Goal: Contribute content: Add original content to the website for others to see

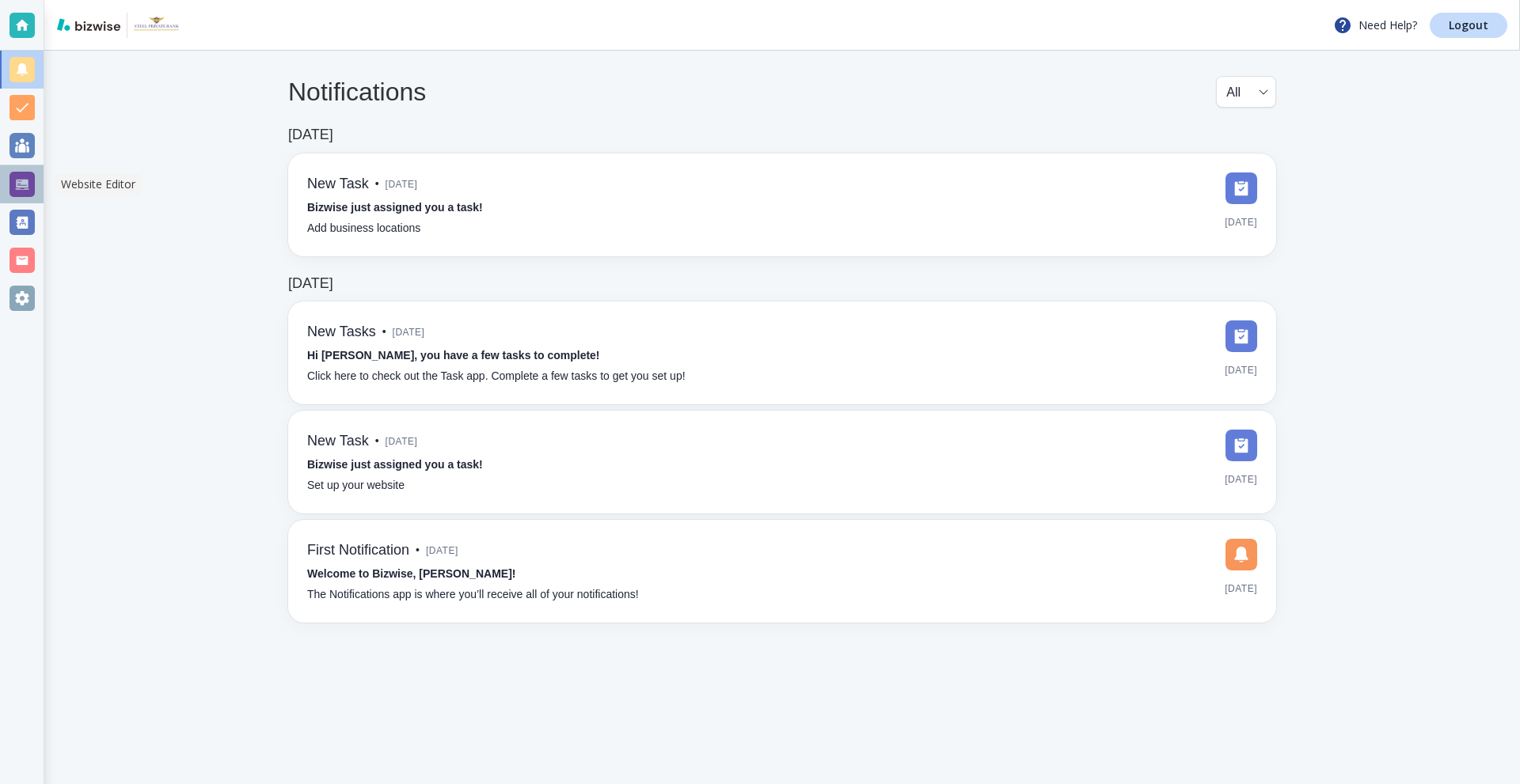
click at [24, 185] on div at bounding box center [22, 185] width 26 height 26
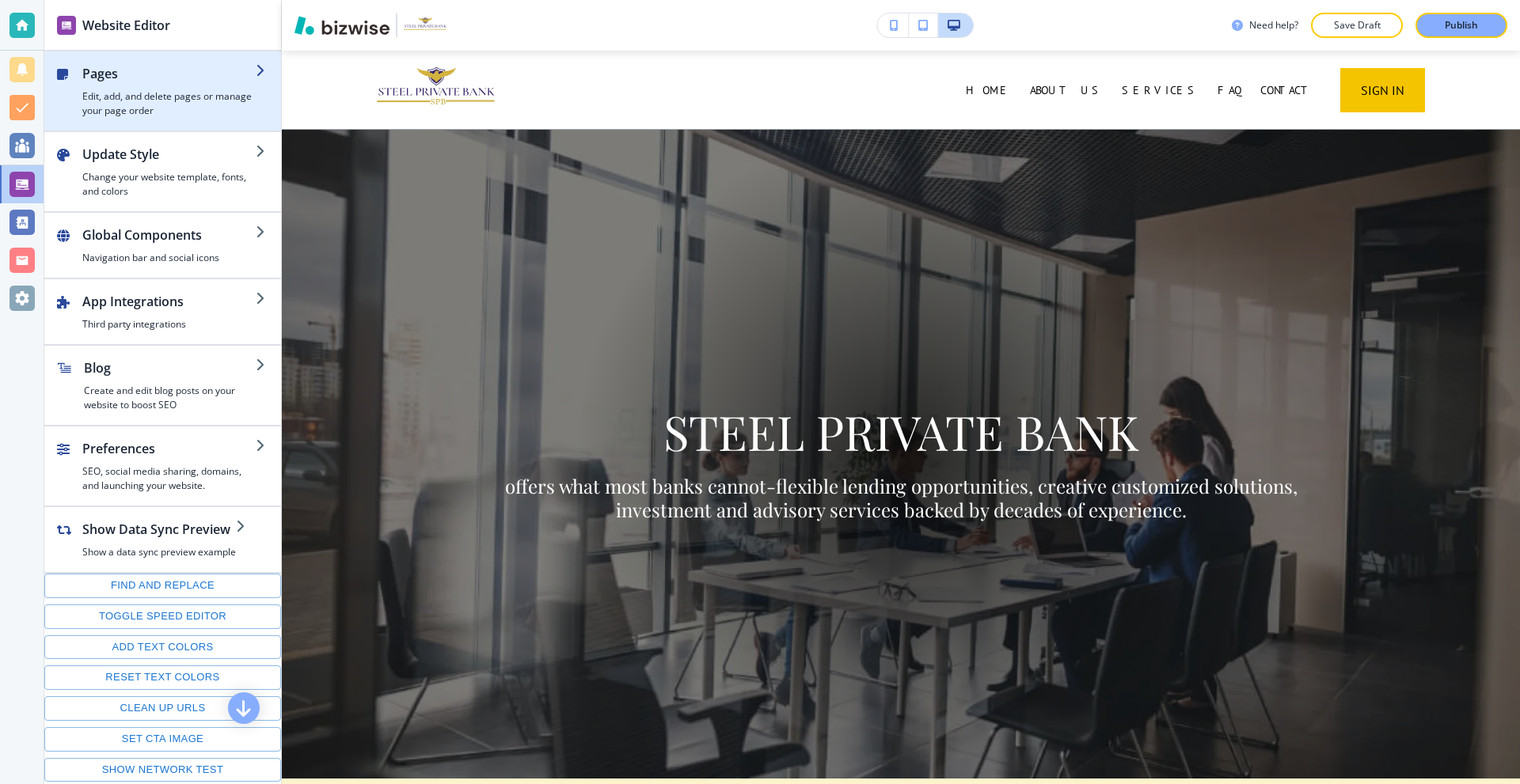
click at [162, 109] on h4 "Edit, add, and delete pages or manage your page order" at bounding box center [169, 104] width 174 height 29
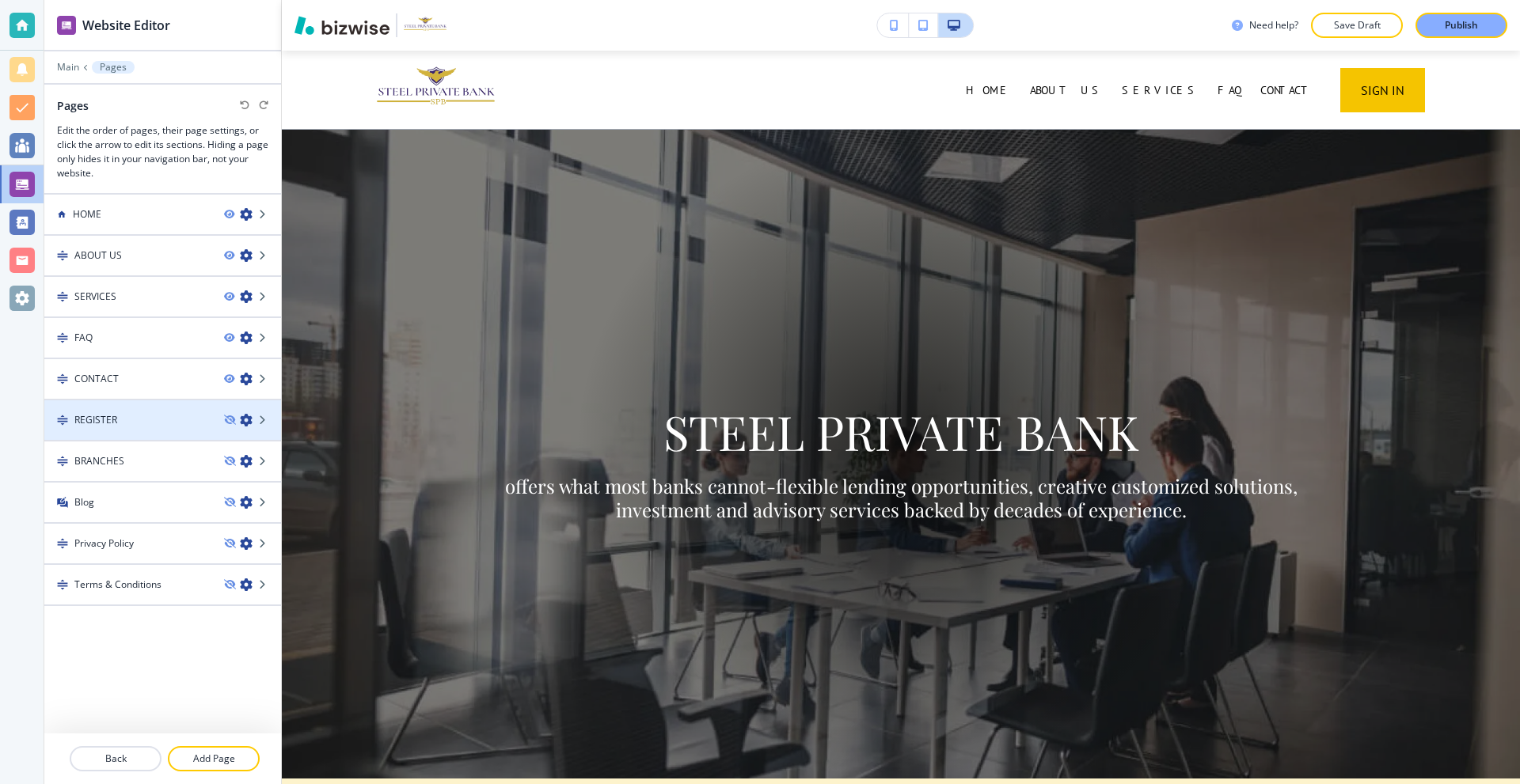
click at [157, 420] on div "REGISTER" at bounding box center [128, 420] width 167 height 14
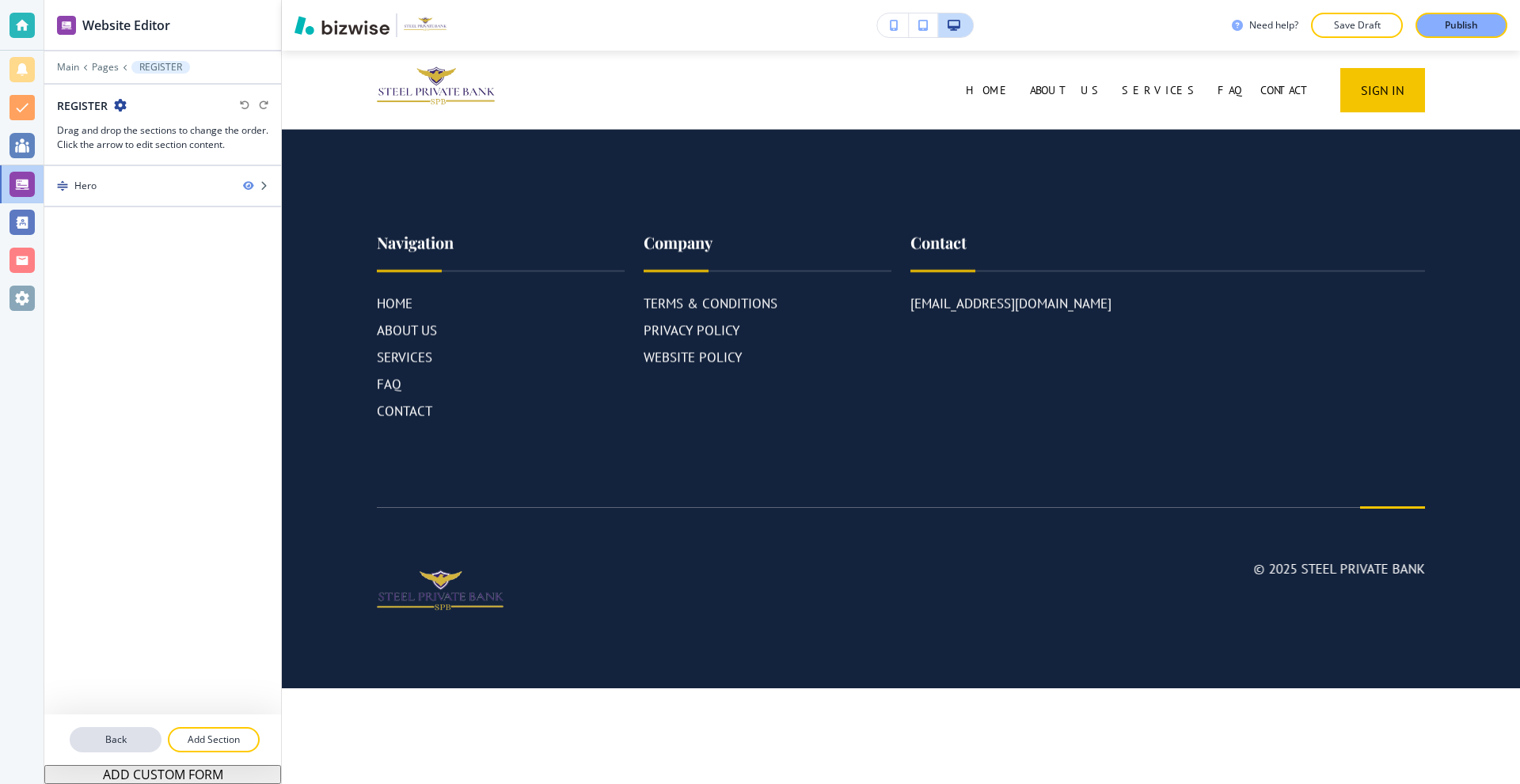
click at [139, 732] on button "Back" at bounding box center [116, 740] width 92 height 26
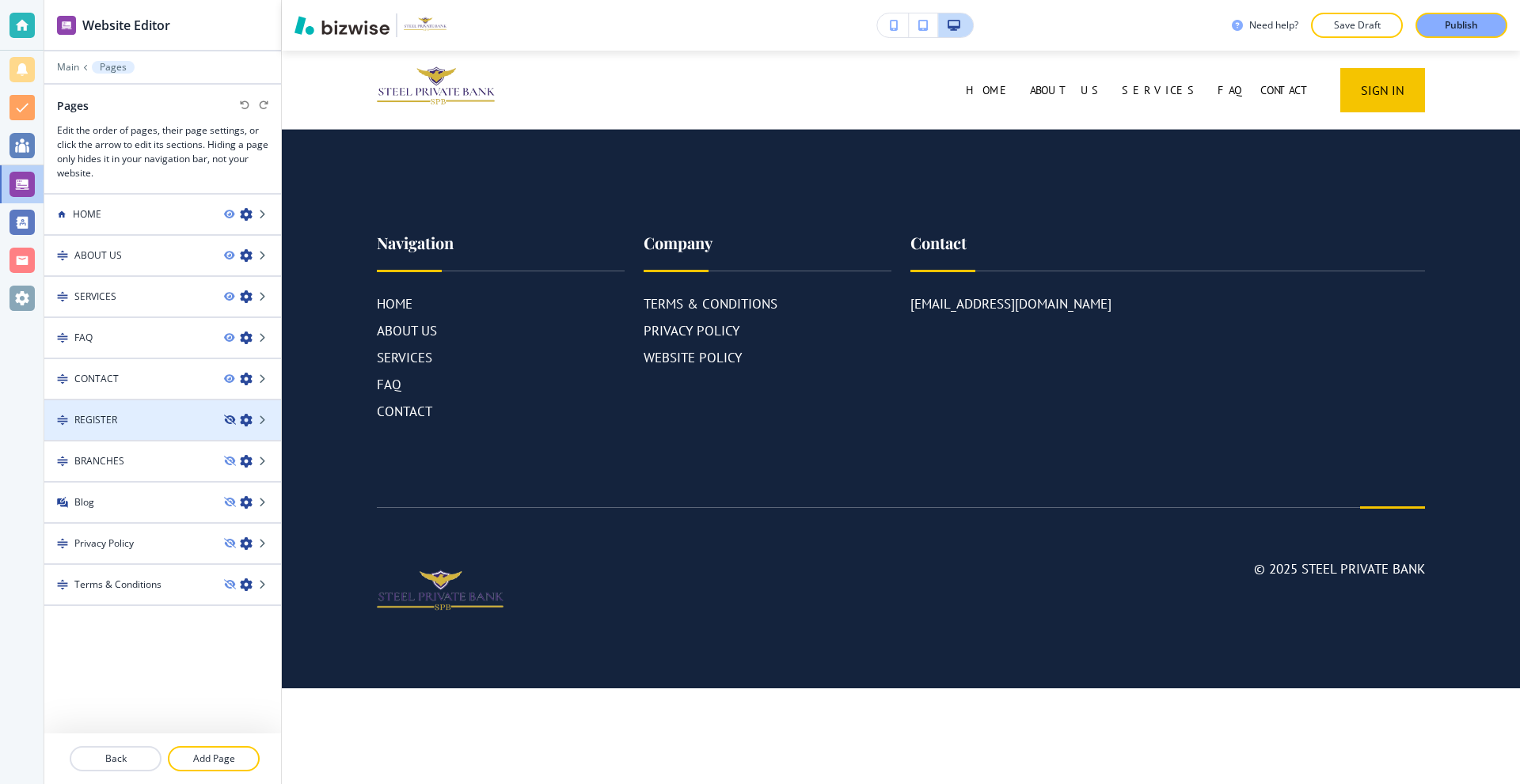
click at [230, 422] on icon "button" at bounding box center [228, 420] width 9 height 9
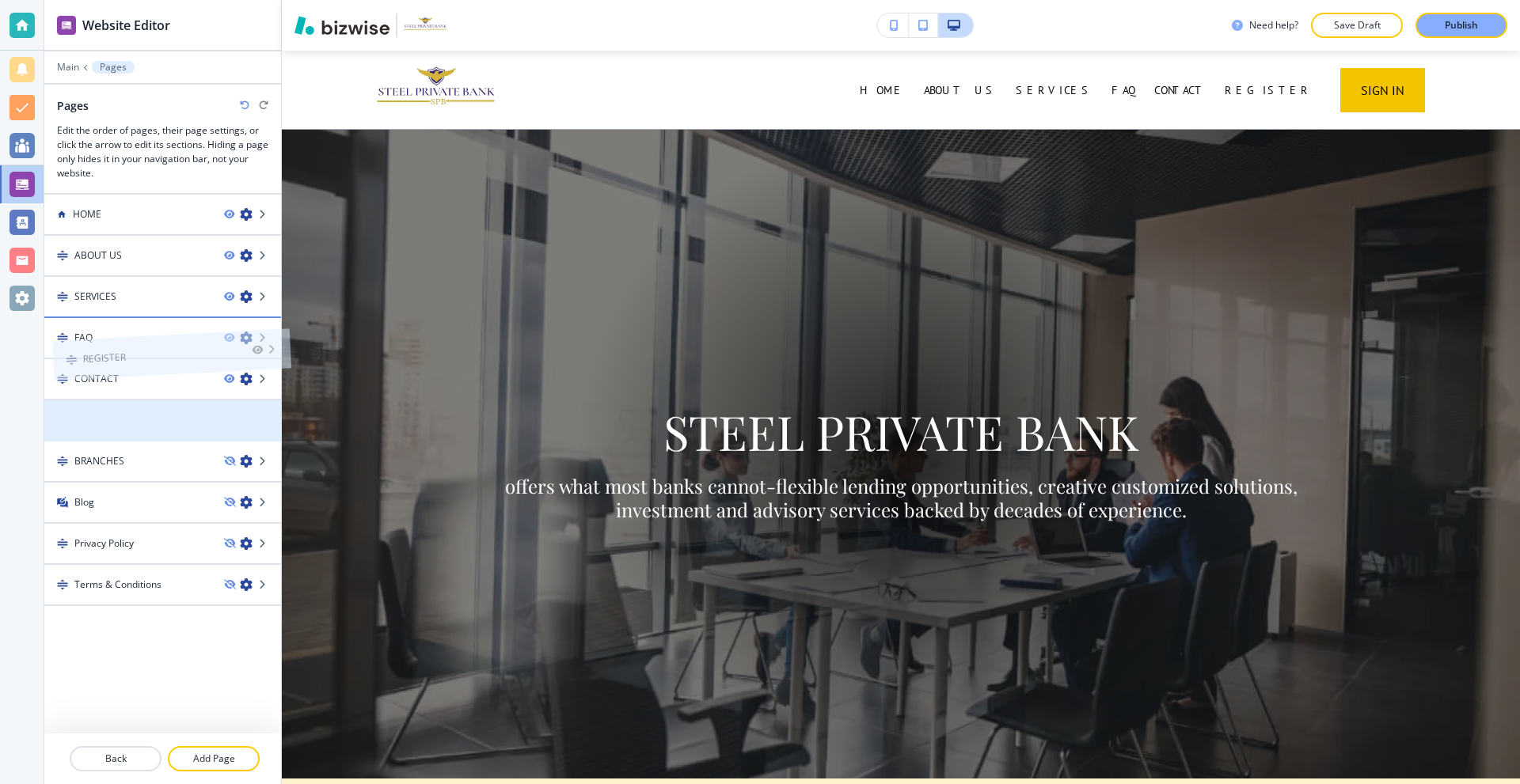
drag, startPoint x: 122, startPoint y: 410, endPoint x: 131, endPoint y: 311, distance: 99.4
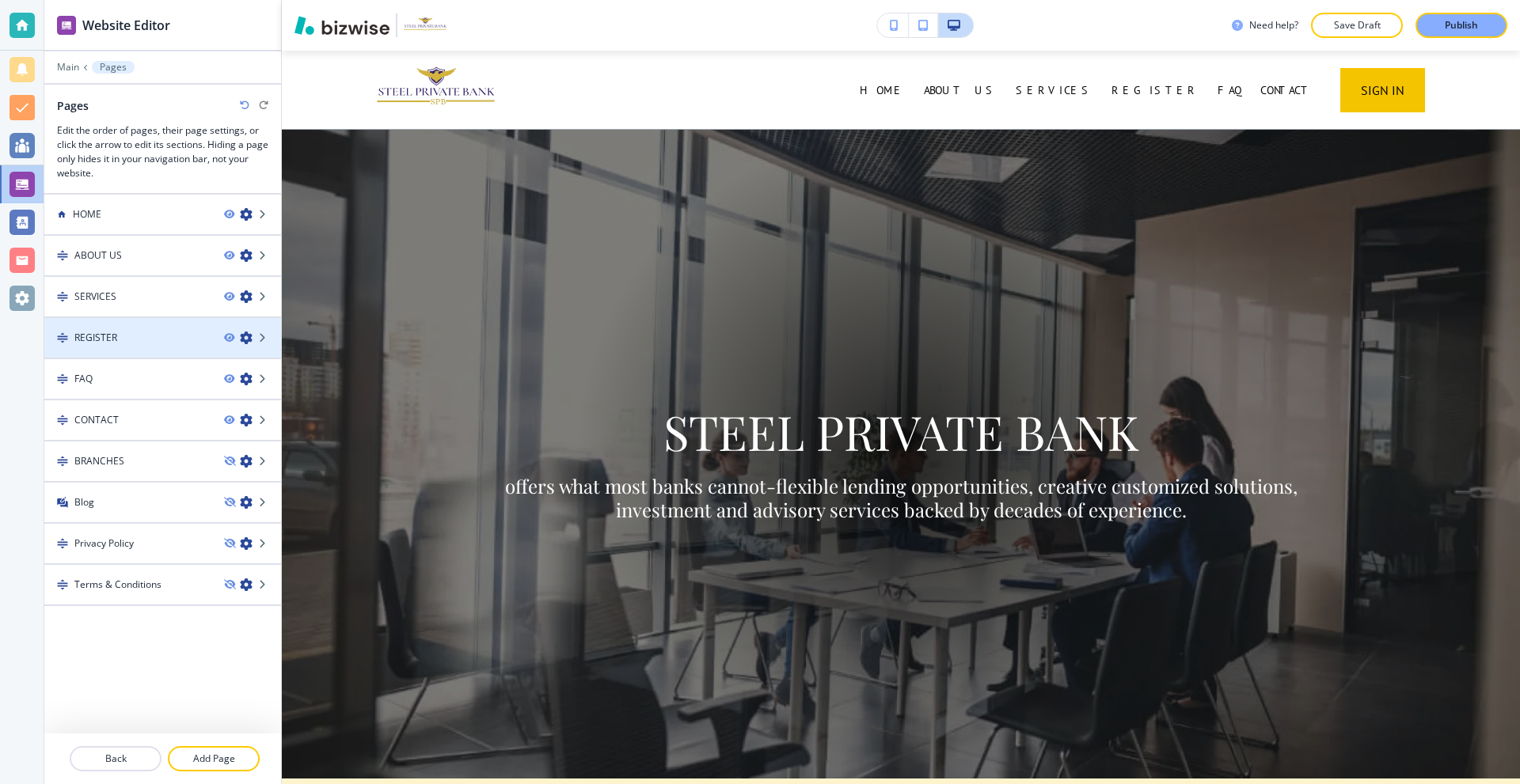
click at [133, 338] on div "REGISTER" at bounding box center [128, 338] width 167 height 14
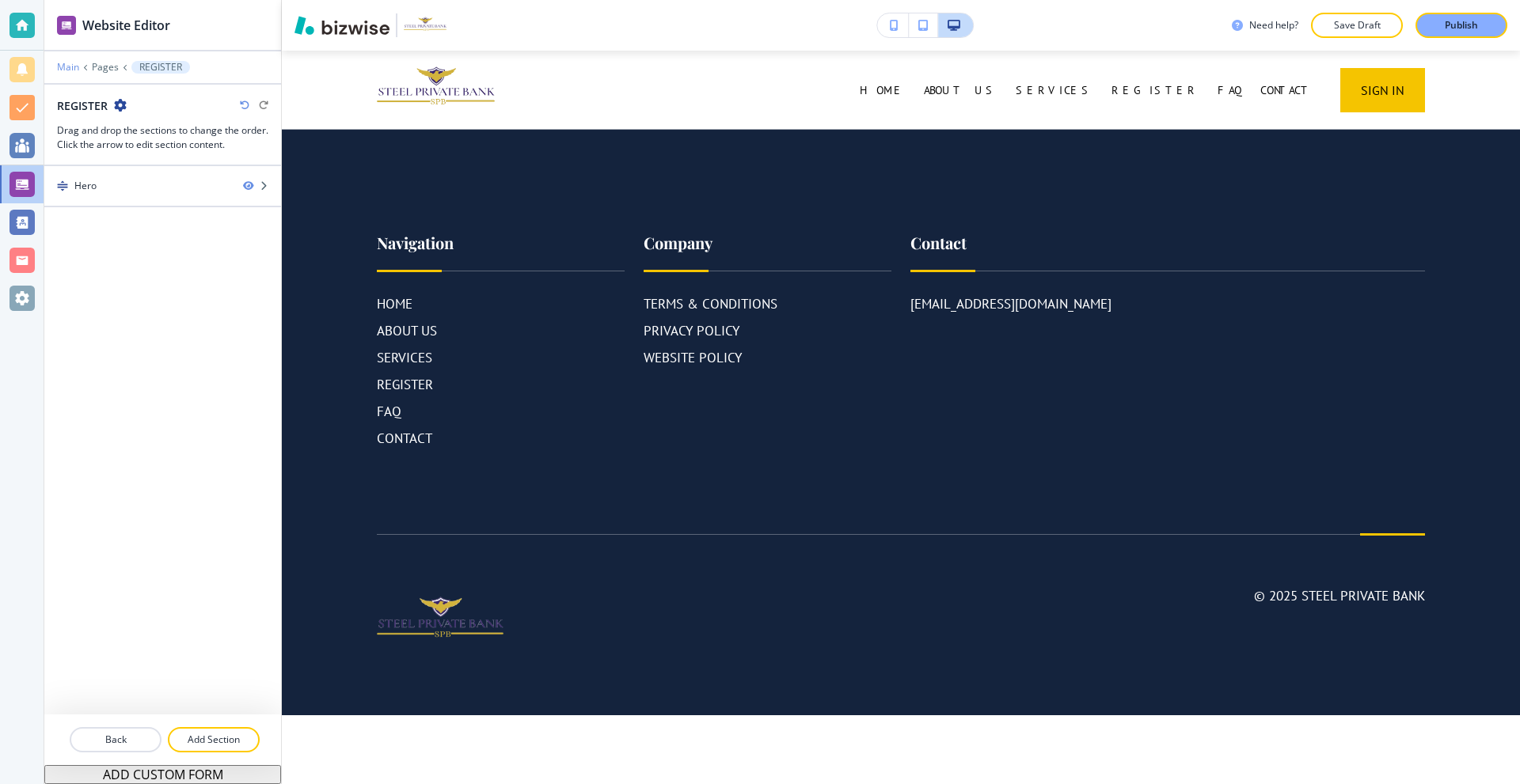
click at [65, 63] on div "Main Pages REGISTER" at bounding box center [162, 67] width 211 height 13
click at [65, 63] on p "Main" at bounding box center [68, 67] width 22 height 11
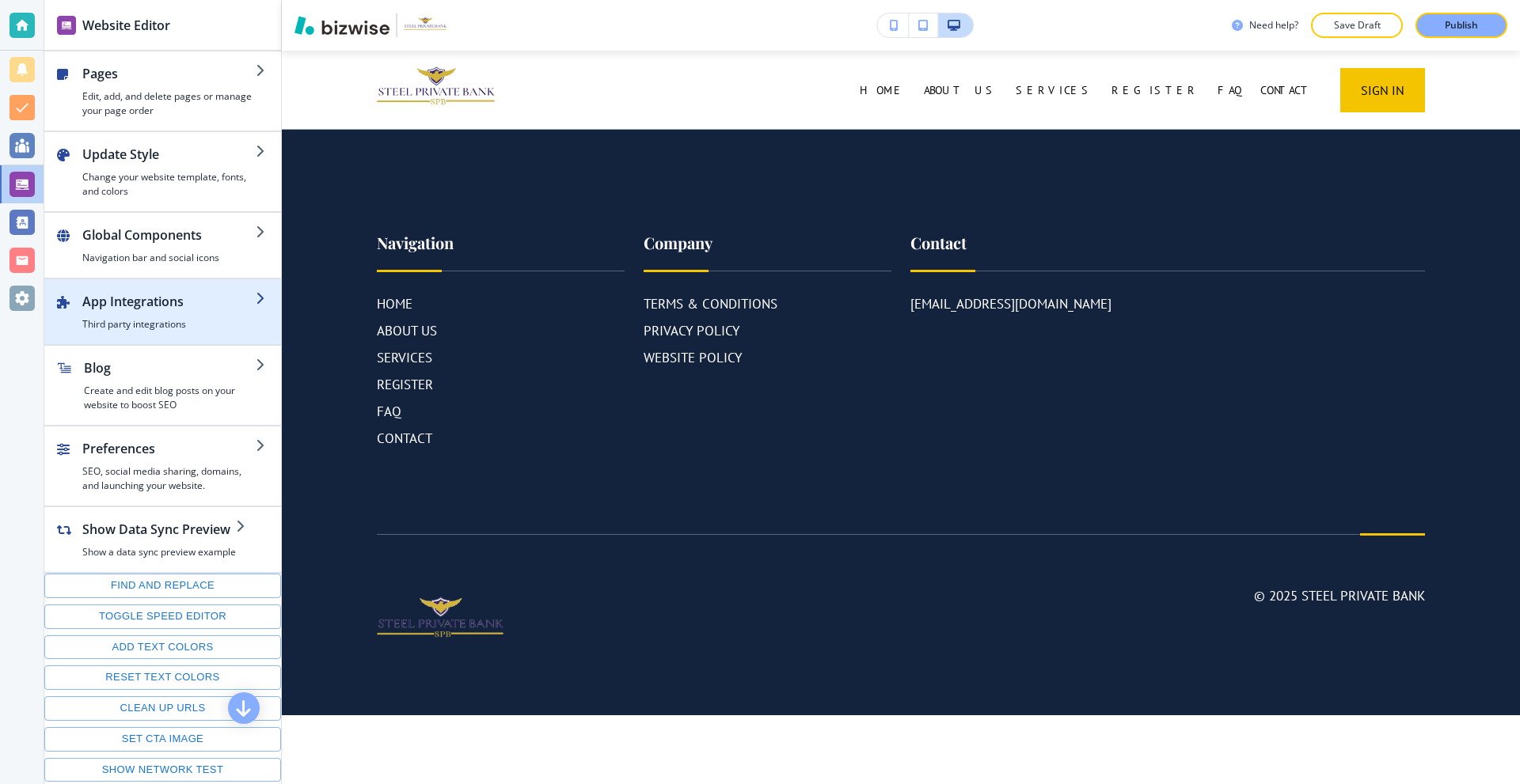
click at [176, 321] on h4 "Third party integrations" at bounding box center [169, 324] width 174 height 14
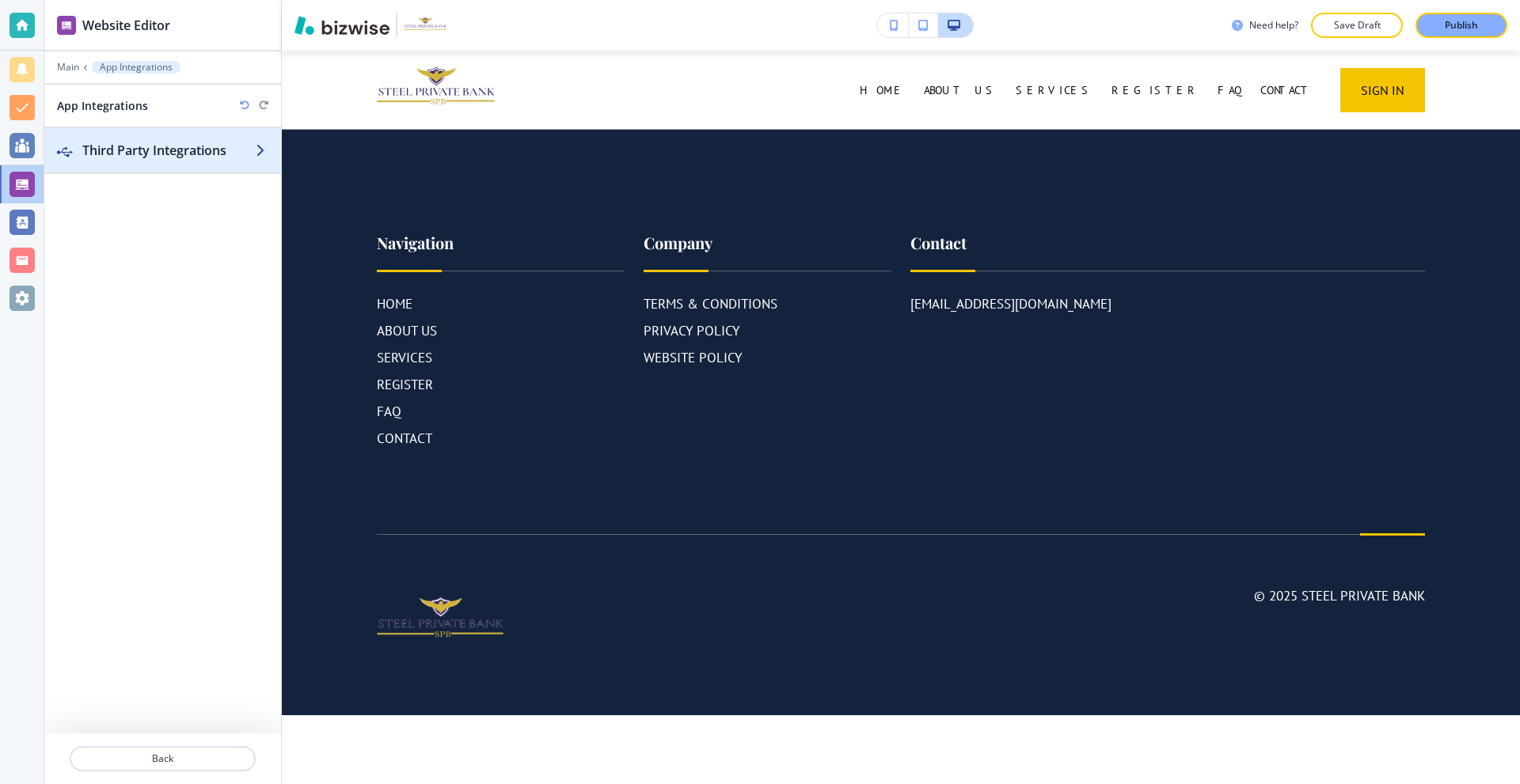
click at [143, 157] on h2 "Third Party Integrations" at bounding box center [169, 151] width 174 height 19
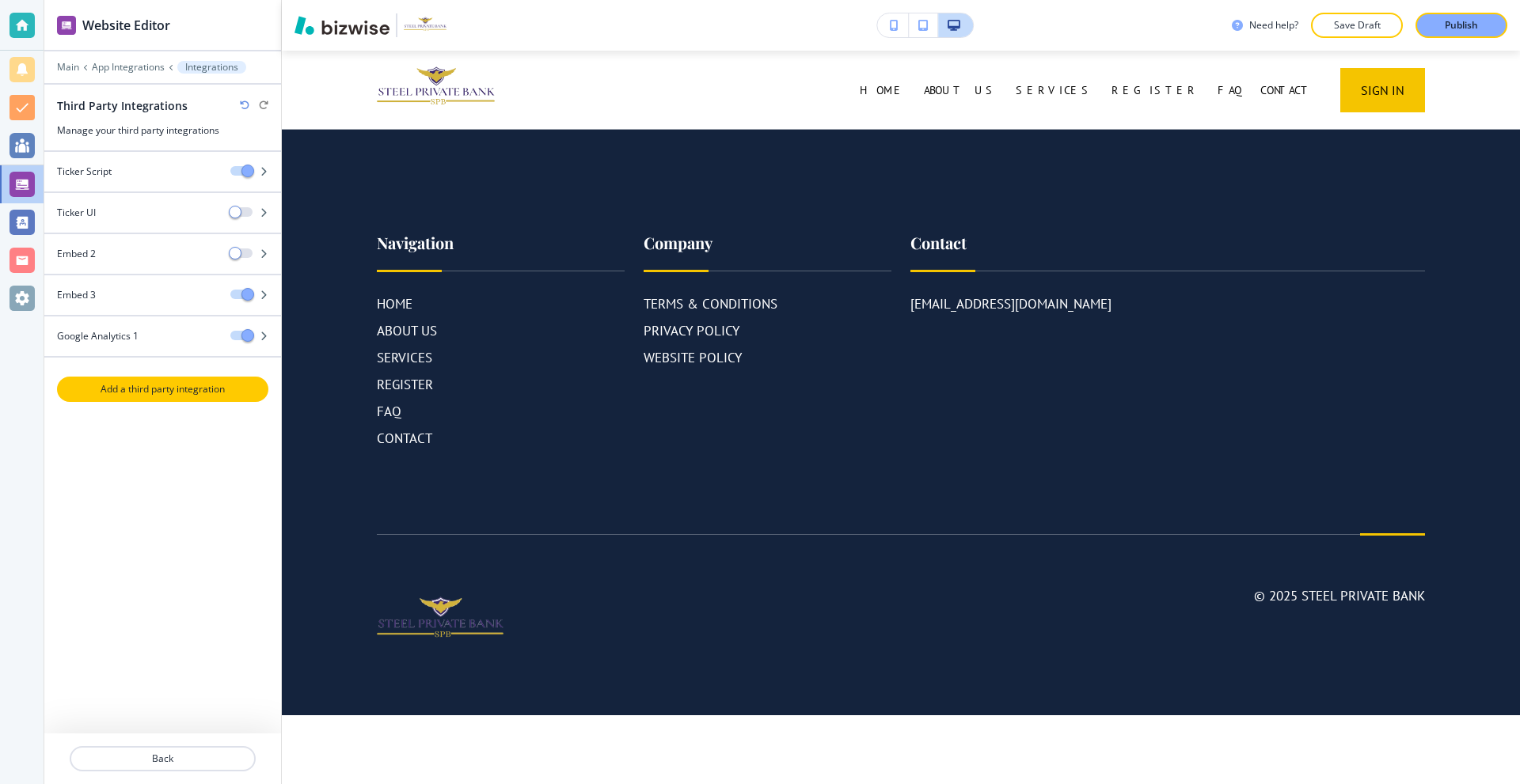
drag, startPoint x: 153, startPoint y: 391, endPoint x: 167, endPoint y: 381, distance: 17.2
click at [153, 392] on p "Add a third party integration" at bounding box center [162, 389] width 208 height 14
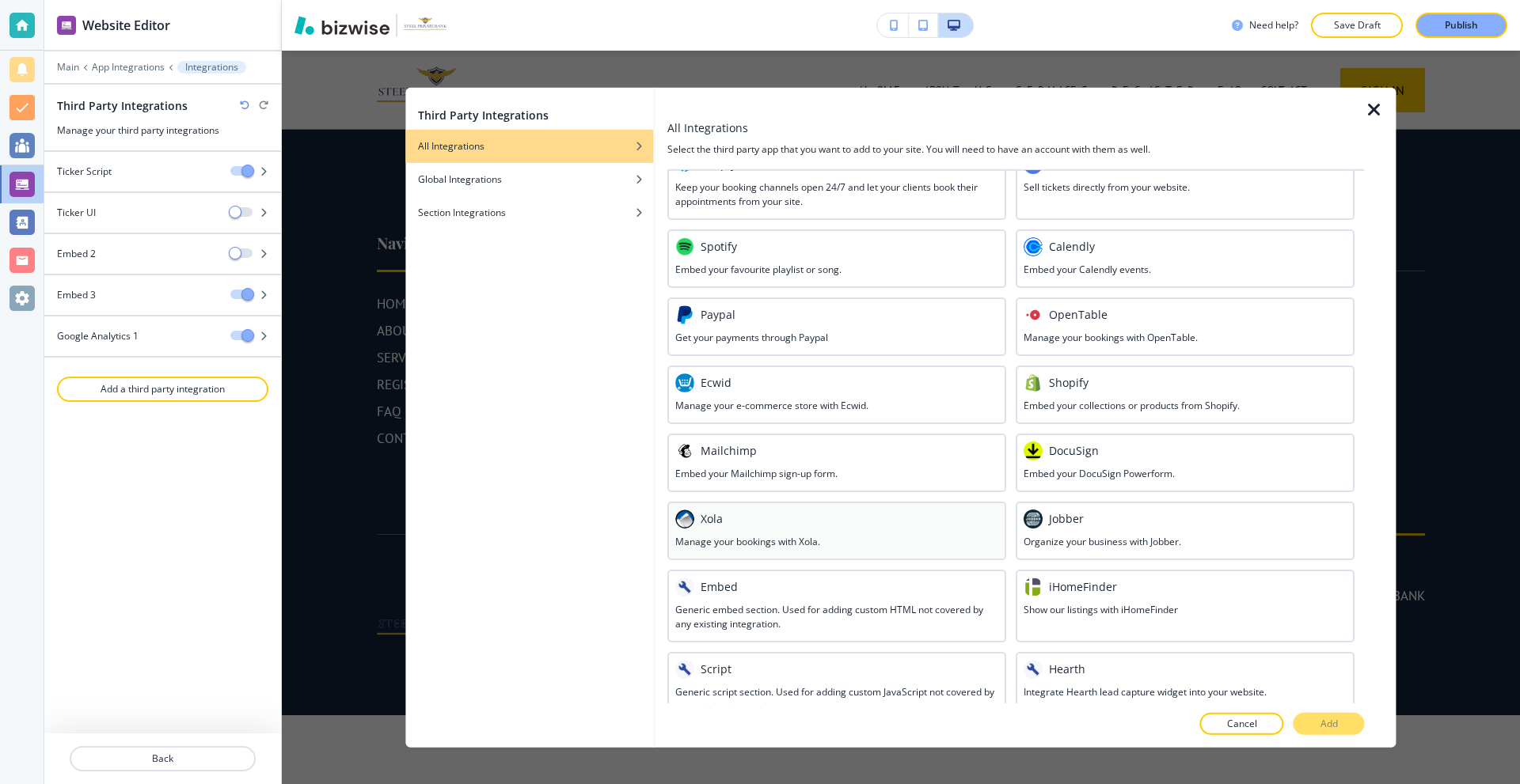
scroll to position [567, 0]
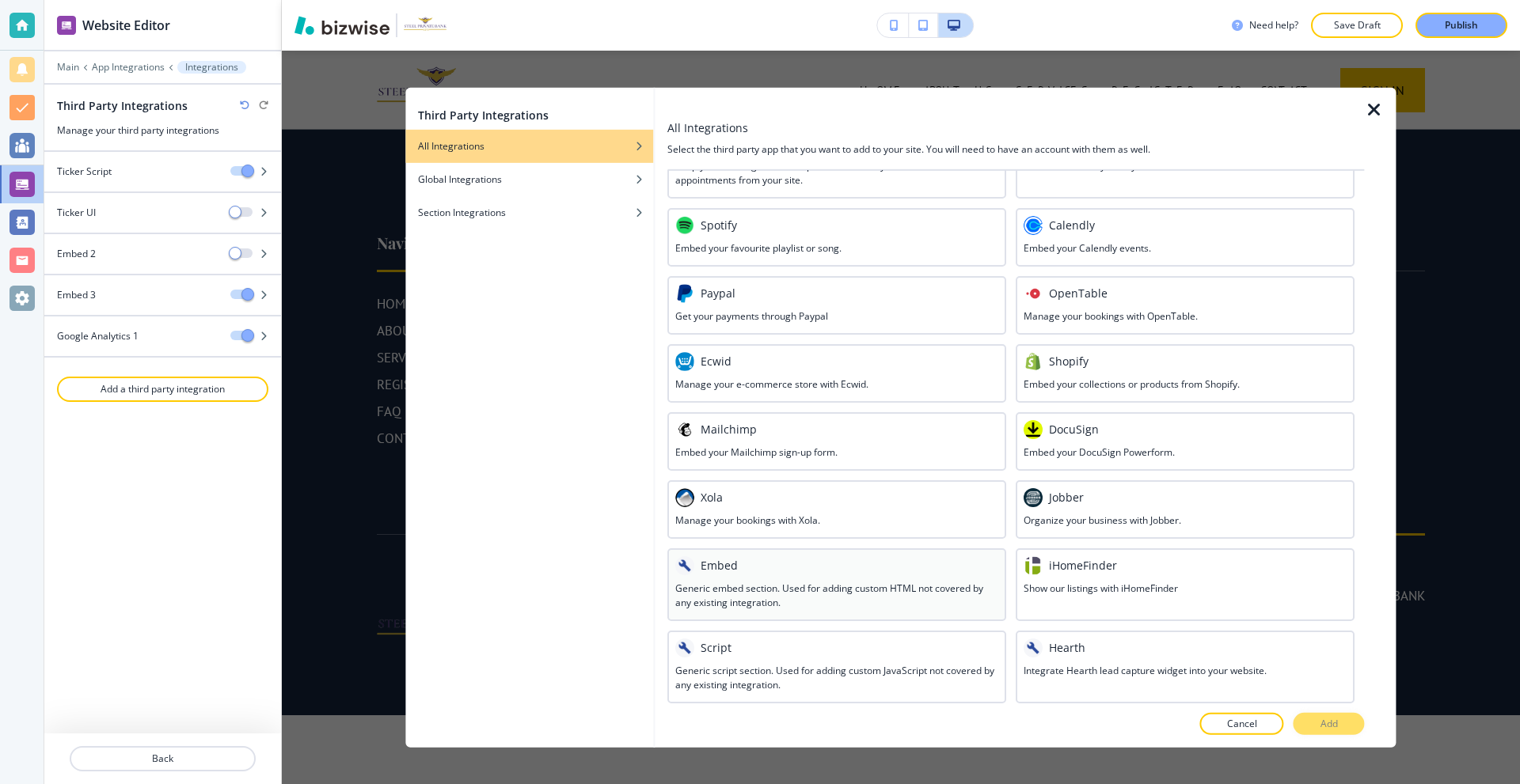
click at [737, 572] on div "Embed" at bounding box center [837, 565] width 323 height 19
drag, startPoint x: 1339, startPoint y: 730, endPoint x: 1329, endPoint y: 719, distance: 14.9
click at [1339, 729] on button "Add" at bounding box center [1329, 724] width 71 height 22
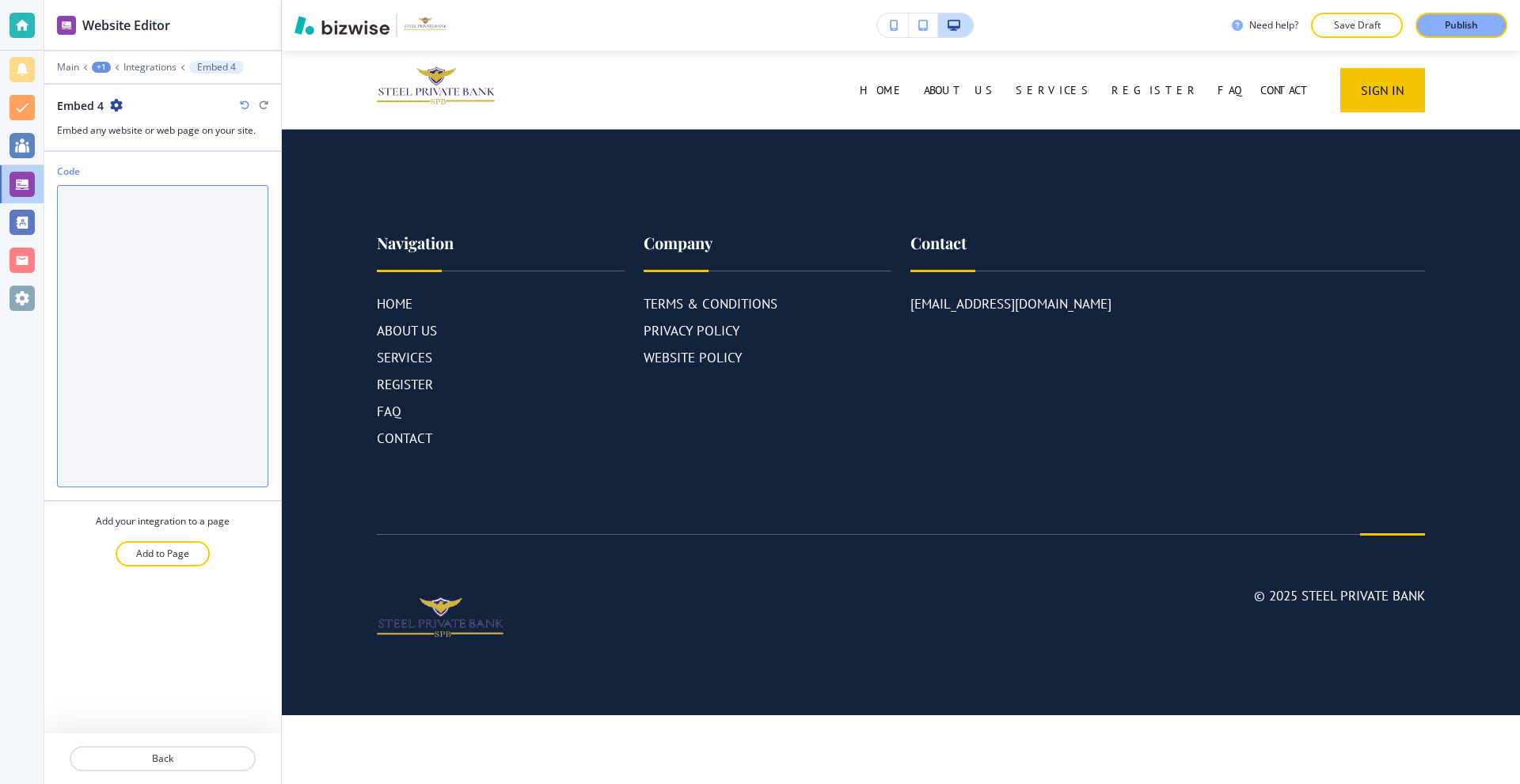
click at [101, 225] on textarea "Code" at bounding box center [162, 337] width 211 height 303
paste textarea "<iframe id="JotFormIFrame-252240449530148" title="Bank Account Registration For…"
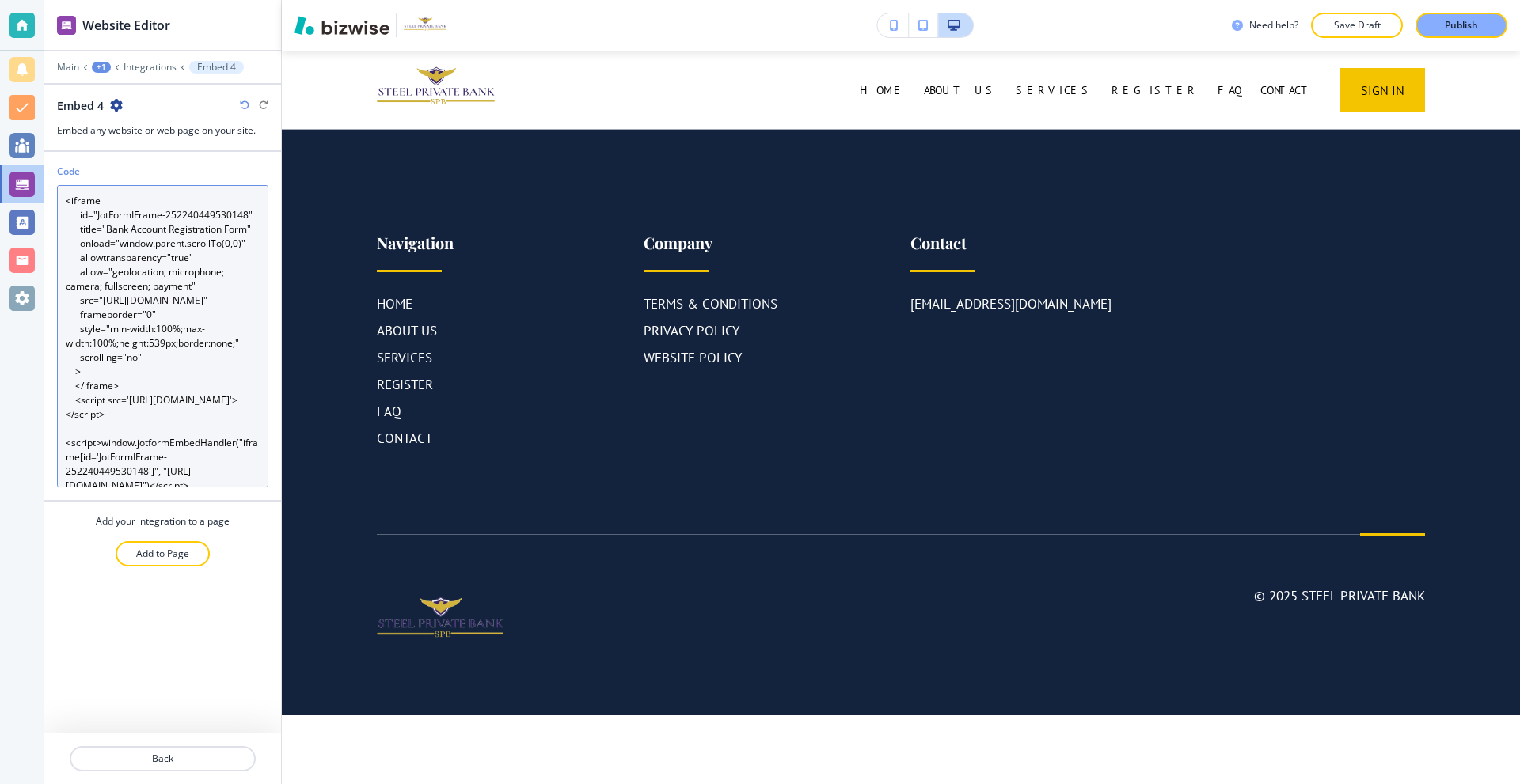
scroll to position [77, 0]
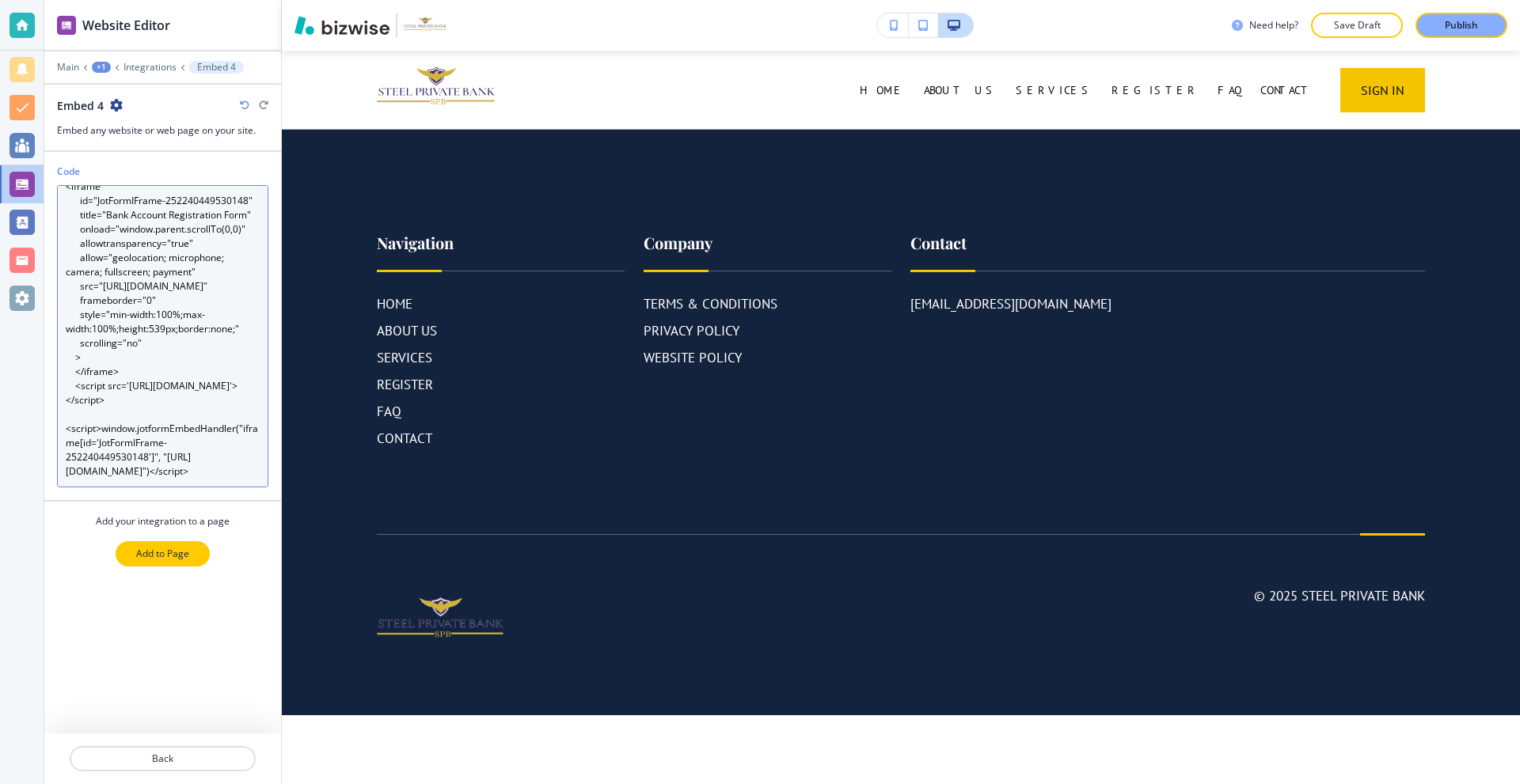
type textarea "<iframe id="JotFormIFrame-252240449530148" title="Bank Account Registration For…"
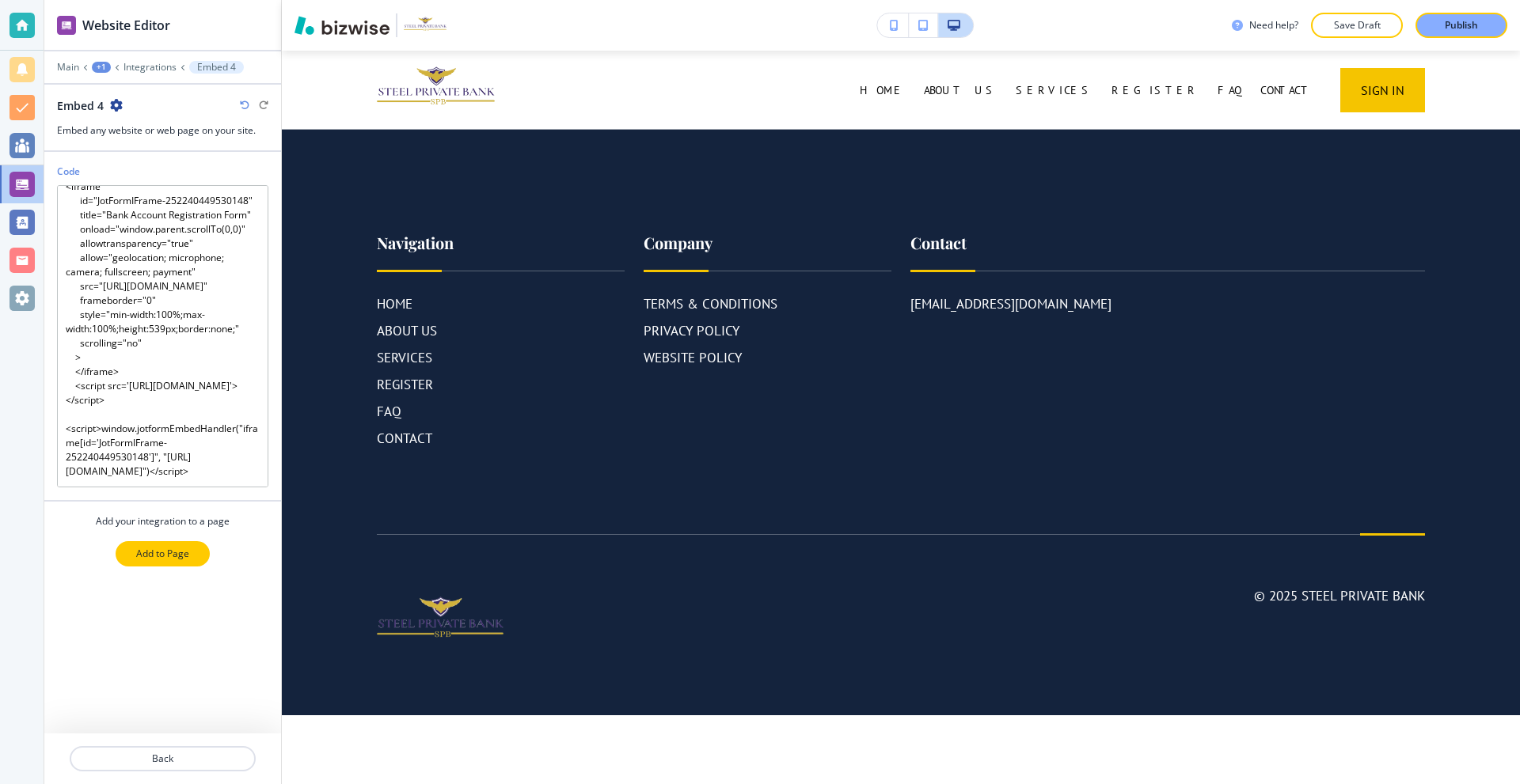
click at [166, 554] on p "Add to Page" at bounding box center [162, 554] width 53 height 14
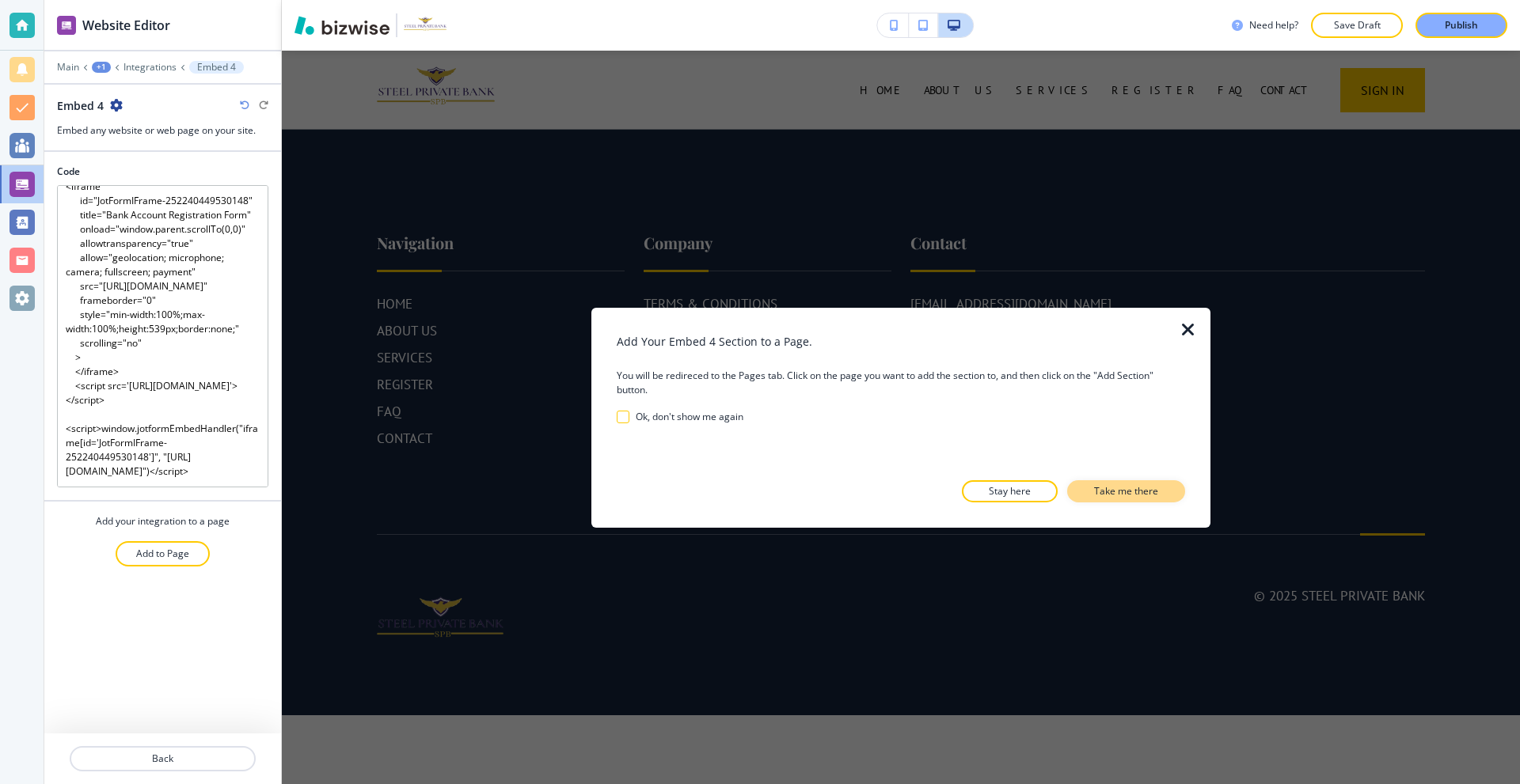
click at [1124, 493] on p "Take me there" at bounding box center [1125, 491] width 64 height 14
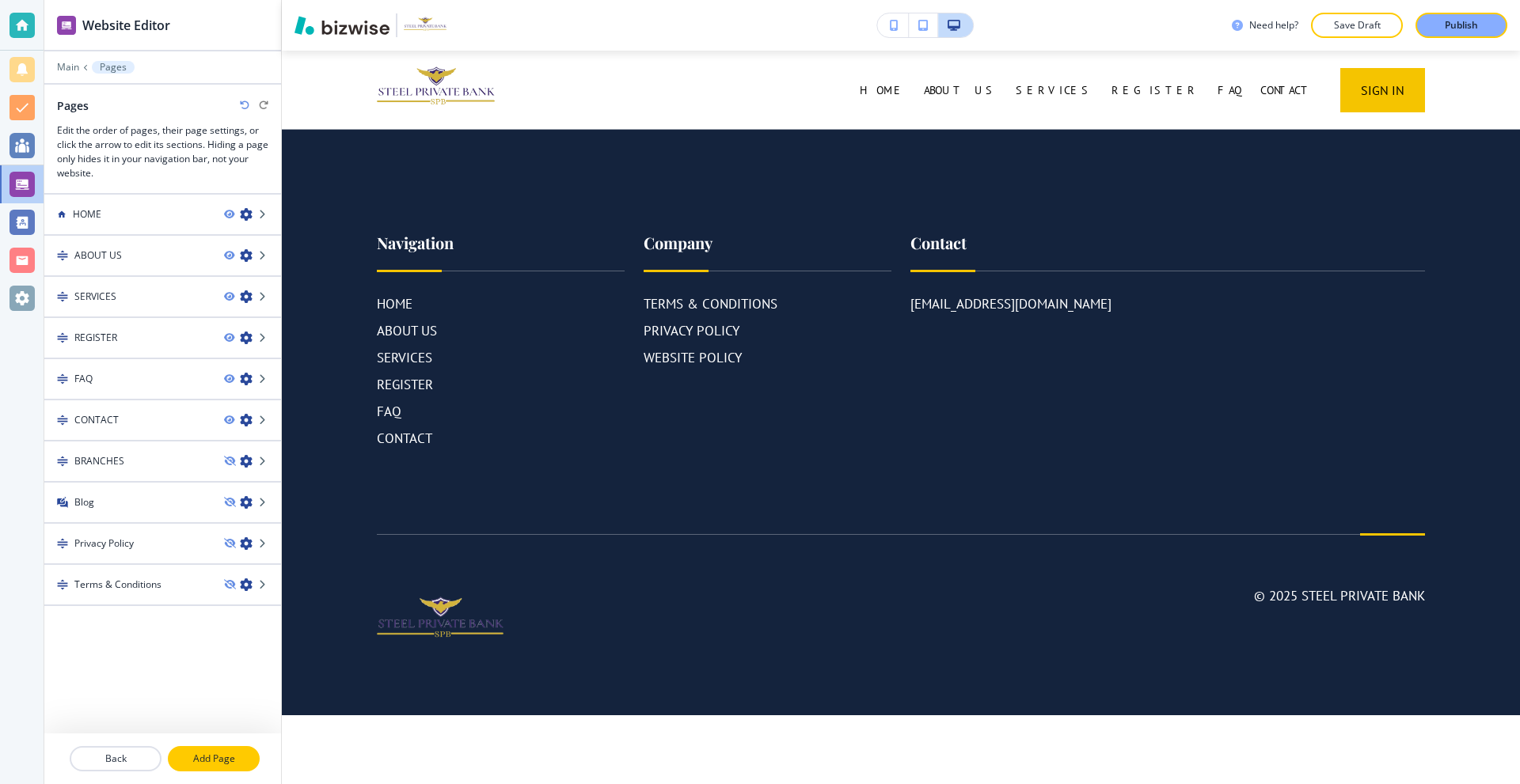
click at [220, 758] on p "Add Page" at bounding box center [213, 758] width 88 height 14
click at [136, 342] on div "REGISTER" at bounding box center [128, 338] width 167 height 14
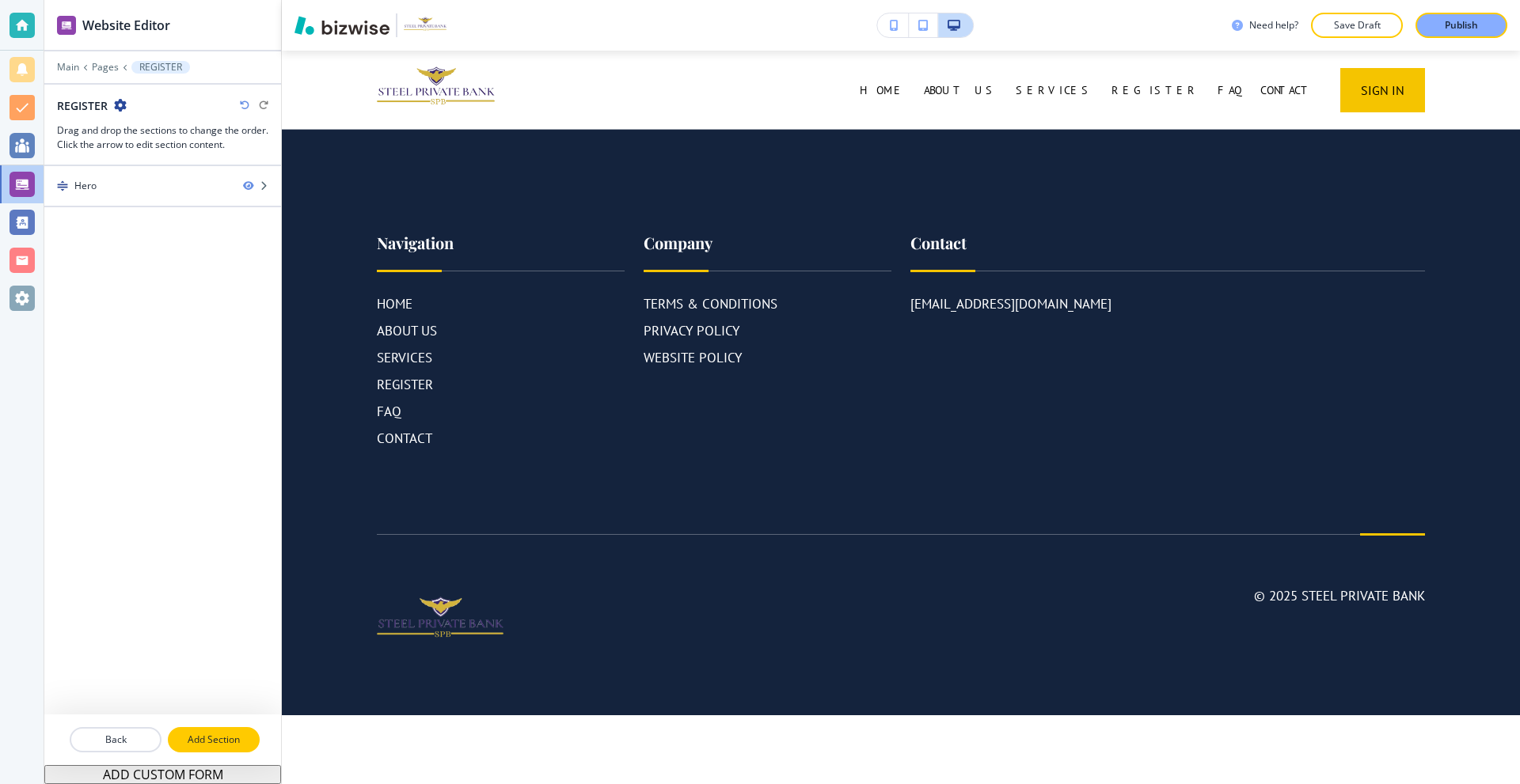
click at [218, 740] on p "Add Section" at bounding box center [213, 740] width 88 height 14
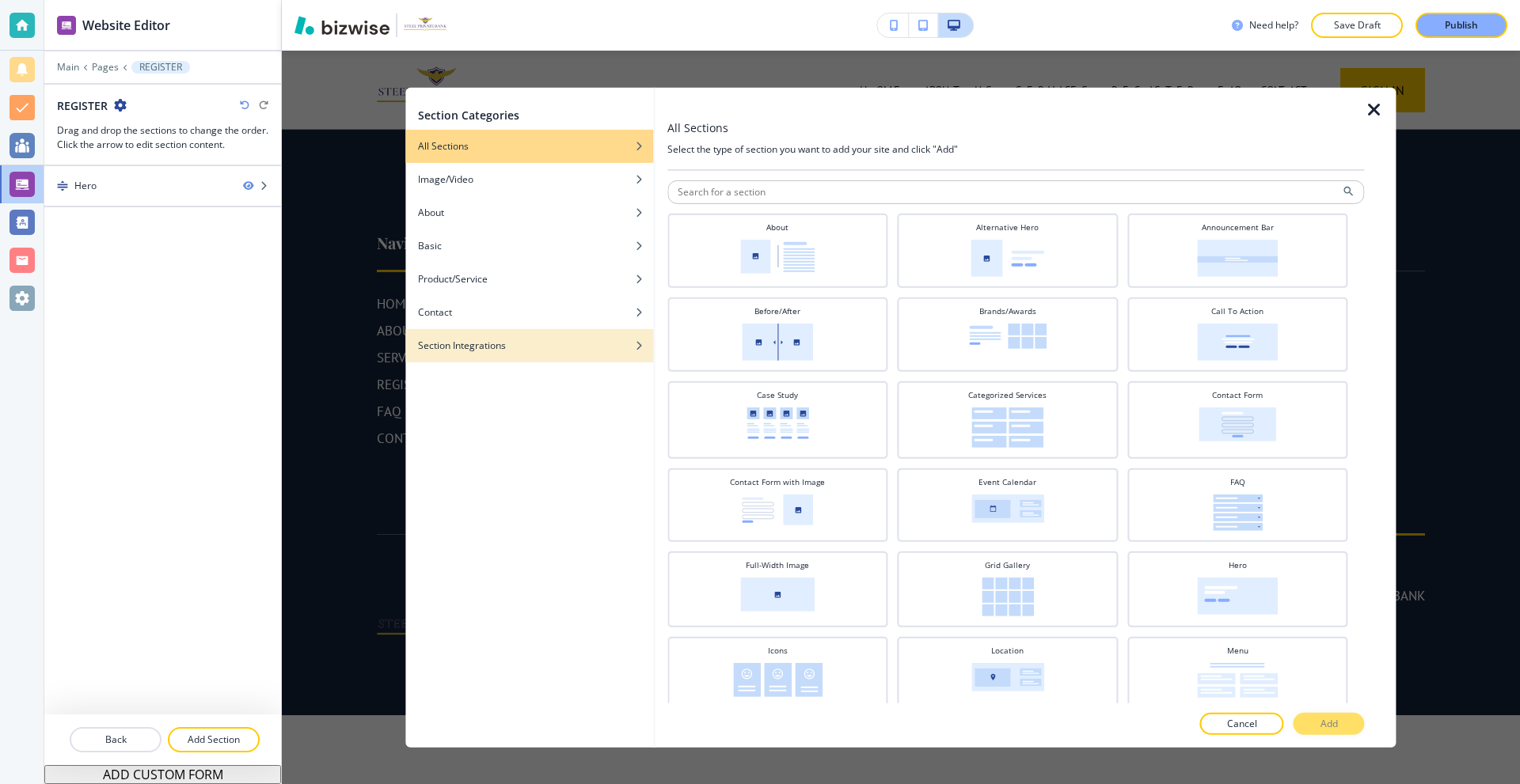
click at [515, 344] on div "Section Integrations" at bounding box center [528, 344] width 248 height 14
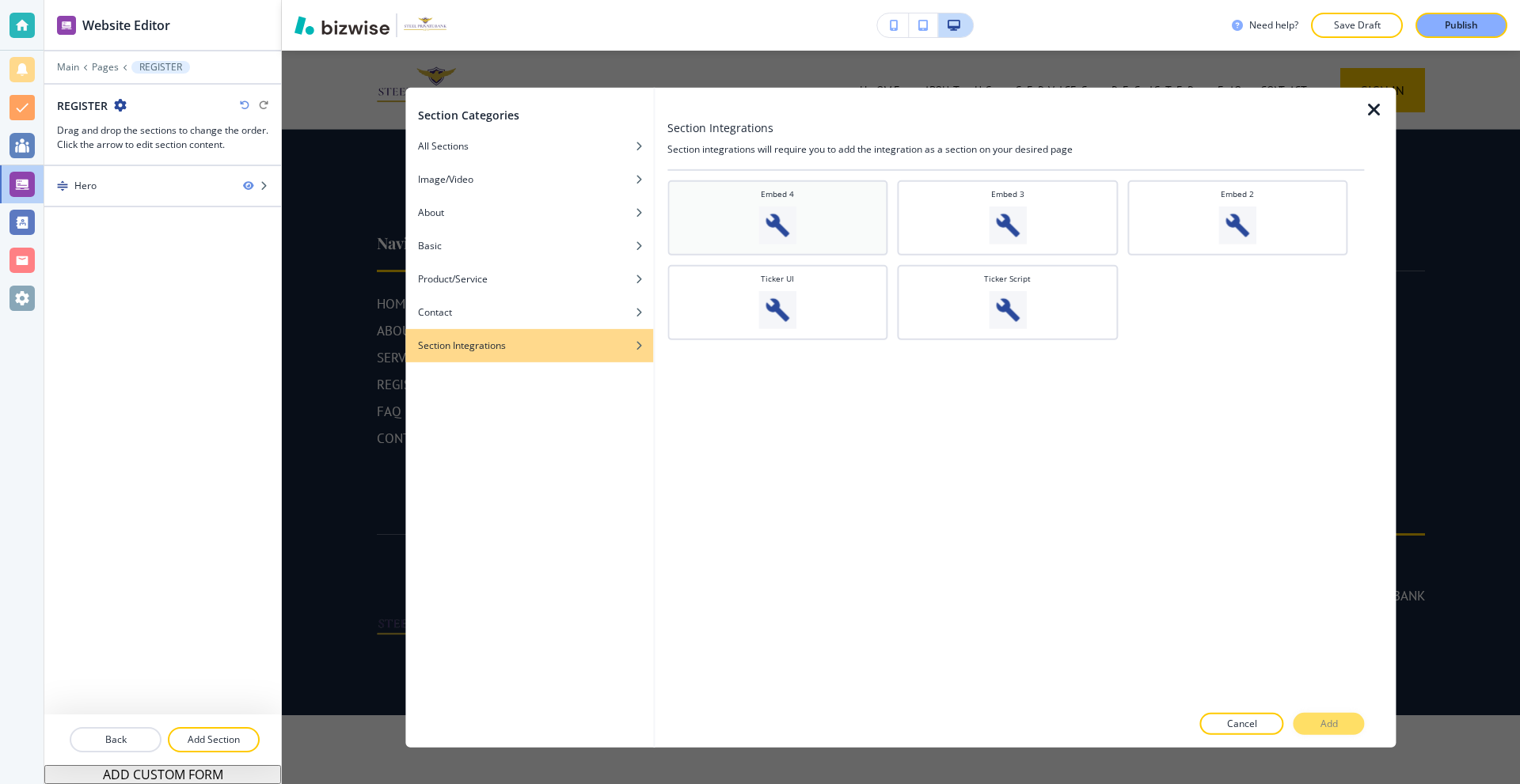
click at [808, 202] on div "Embed 4" at bounding box center [777, 216] width 205 height 56
click at [1347, 728] on button "Add" at bounding box center [1329, 724] width 71 height 22
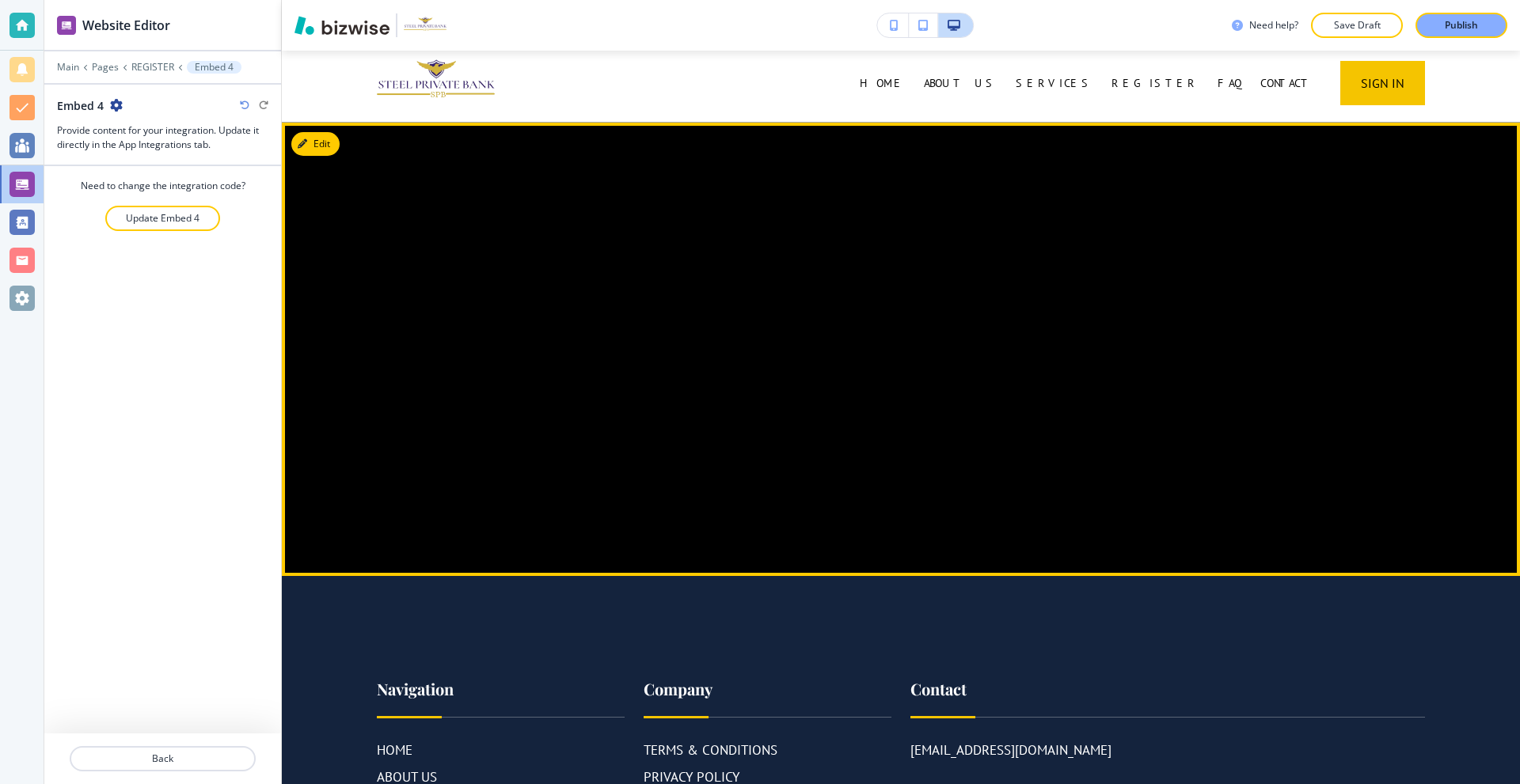
scroll to position [0, 0]
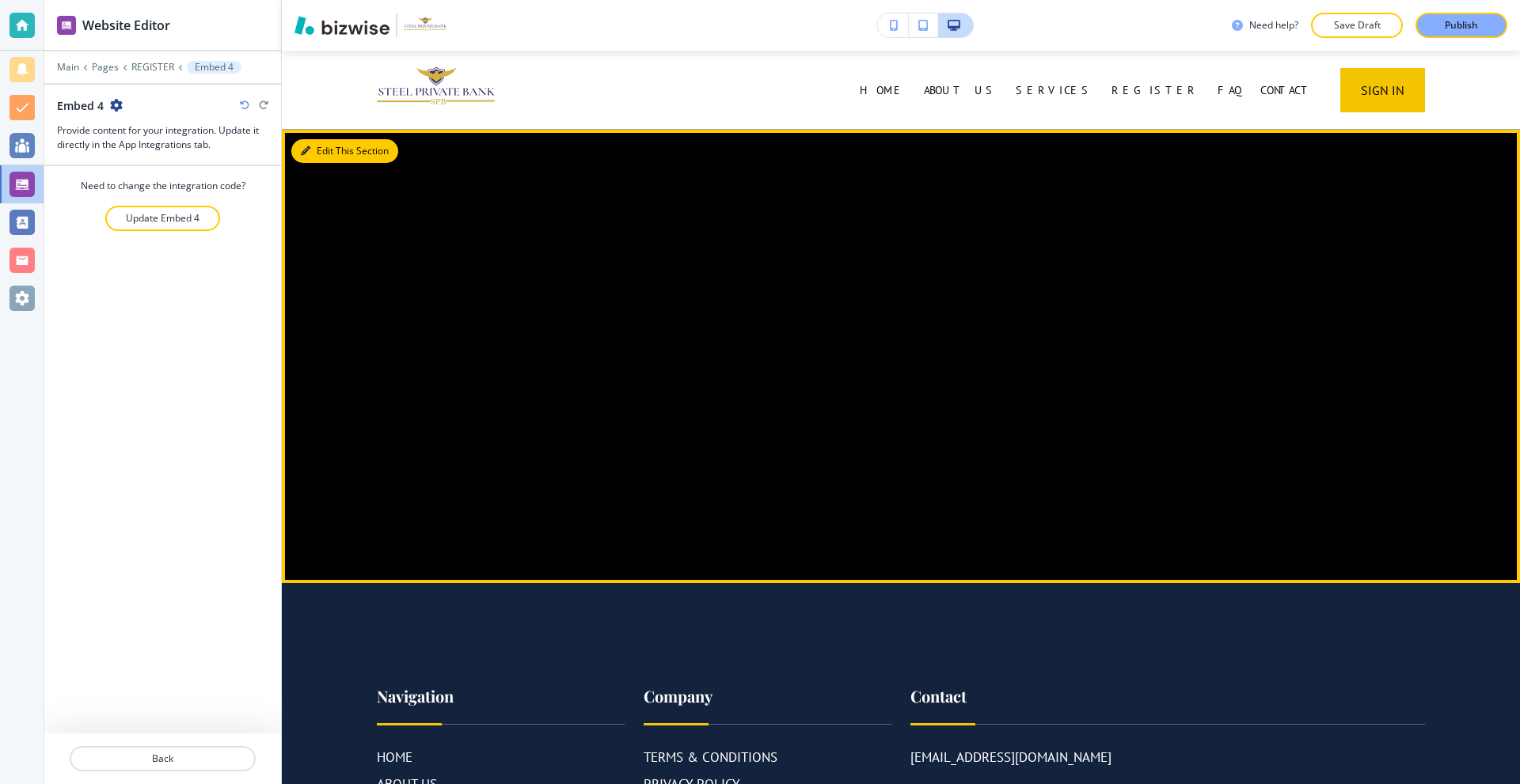
click at [315, 151] on button "Edit This Section" at bounding box center [344, 151] width 107 height 24
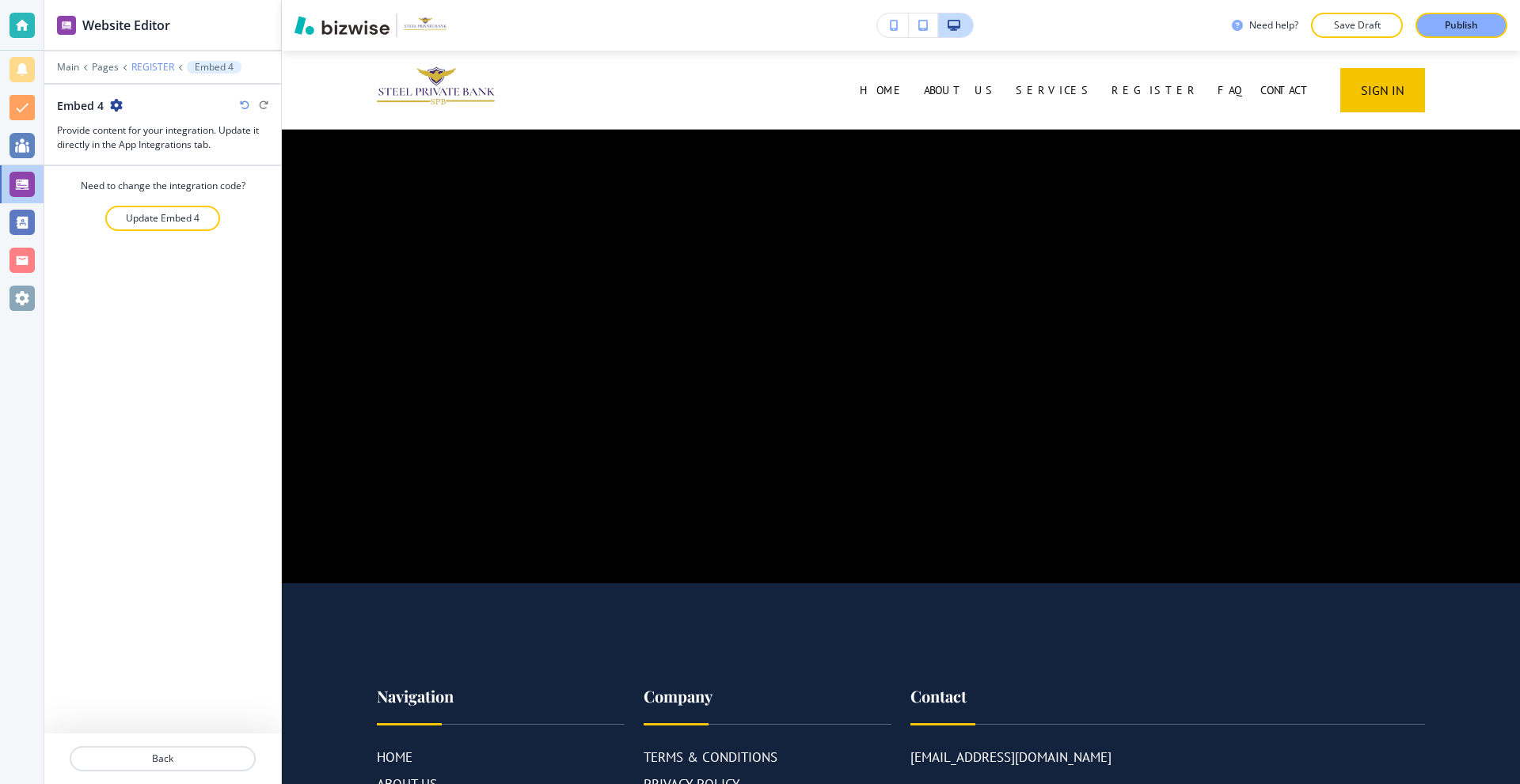
click at [143, 64] on p "REGISTER" at bounding box center [152, 67] width 43 height 11
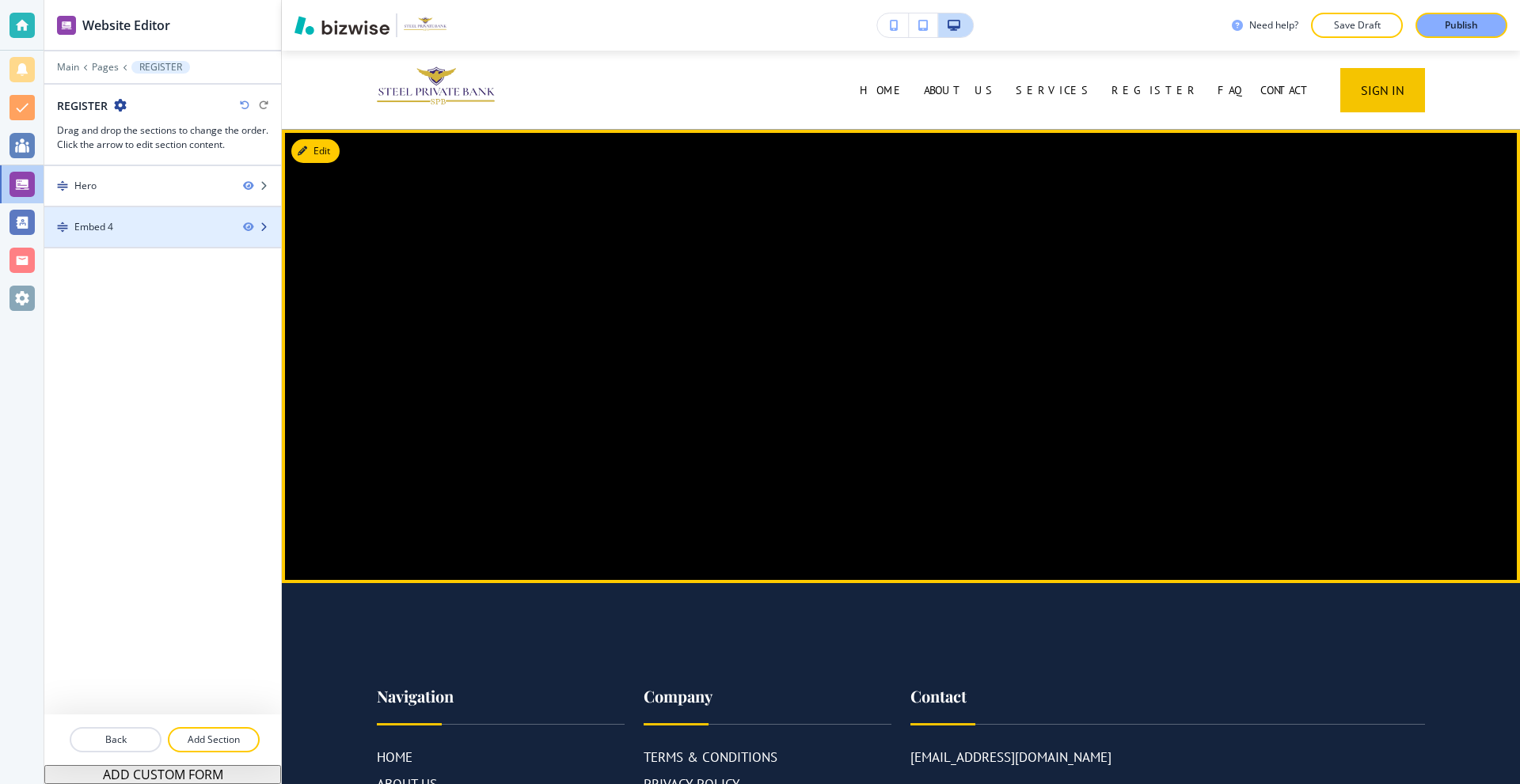
click at [168, 227] on div "Embed 4" at bounding box center [137, 227] width 186 height 14
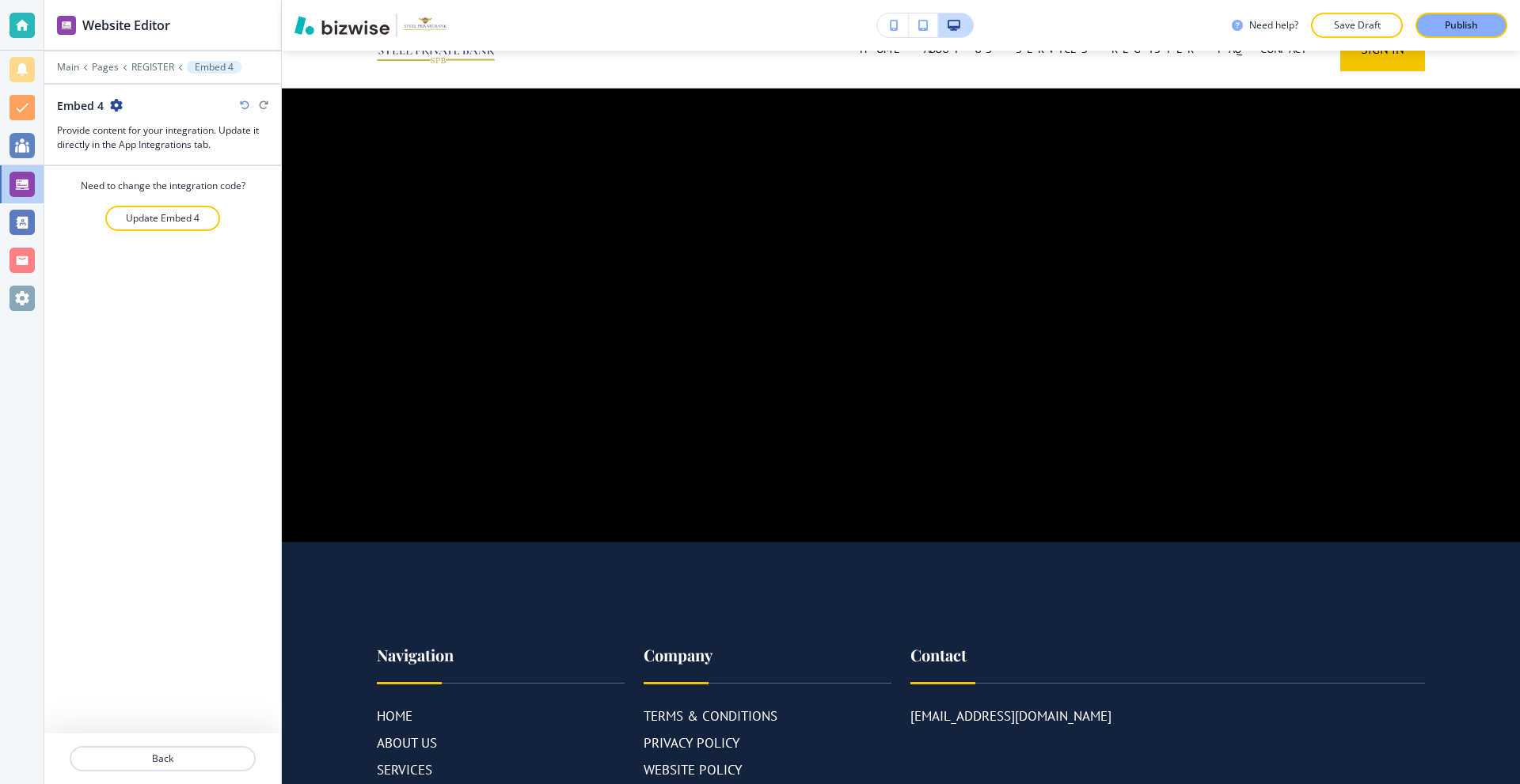
scroll to position [79, 0]
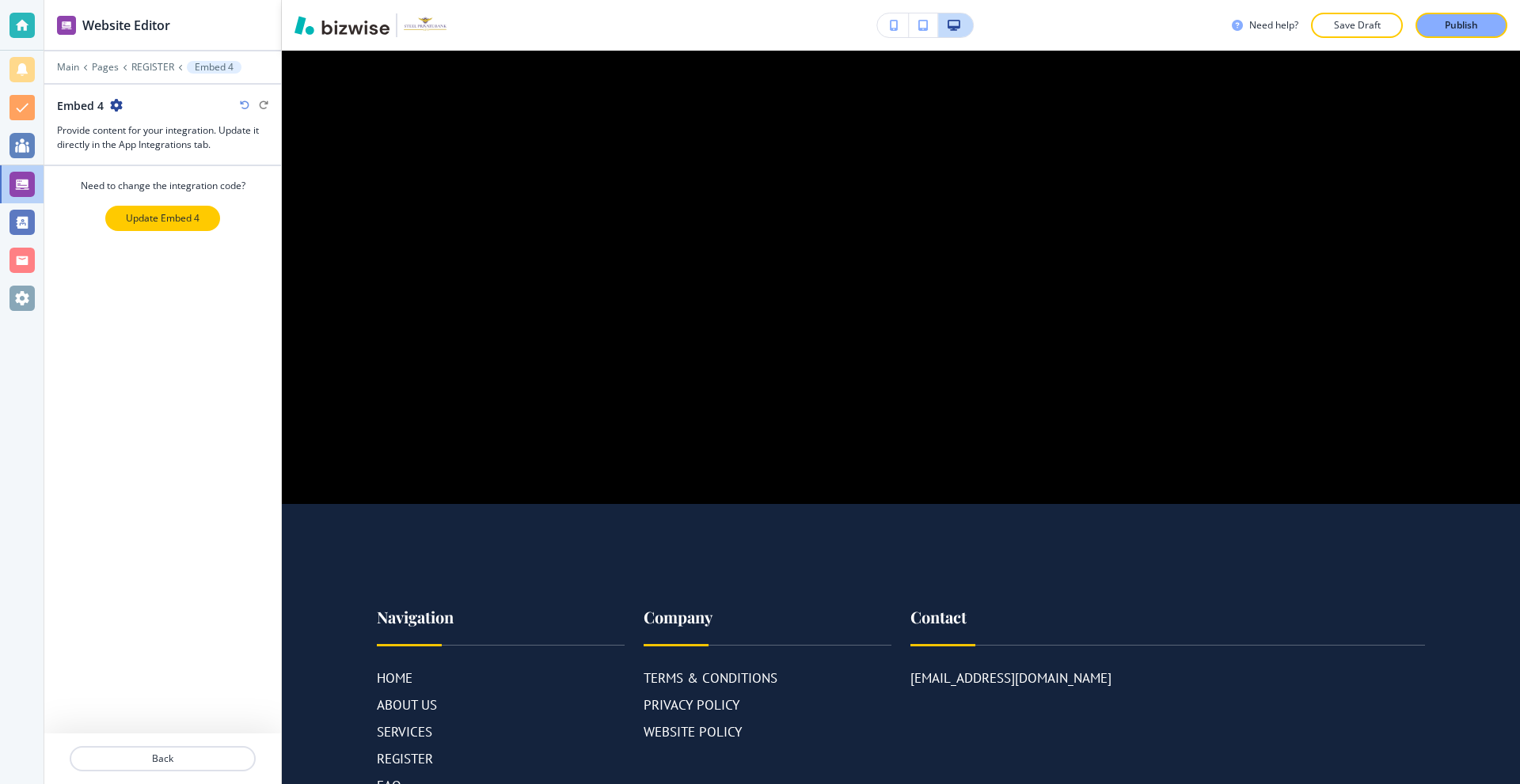
click at [168, 221] on p "Update Embed 4" at bounding box center [162, 218] width 74 height 14
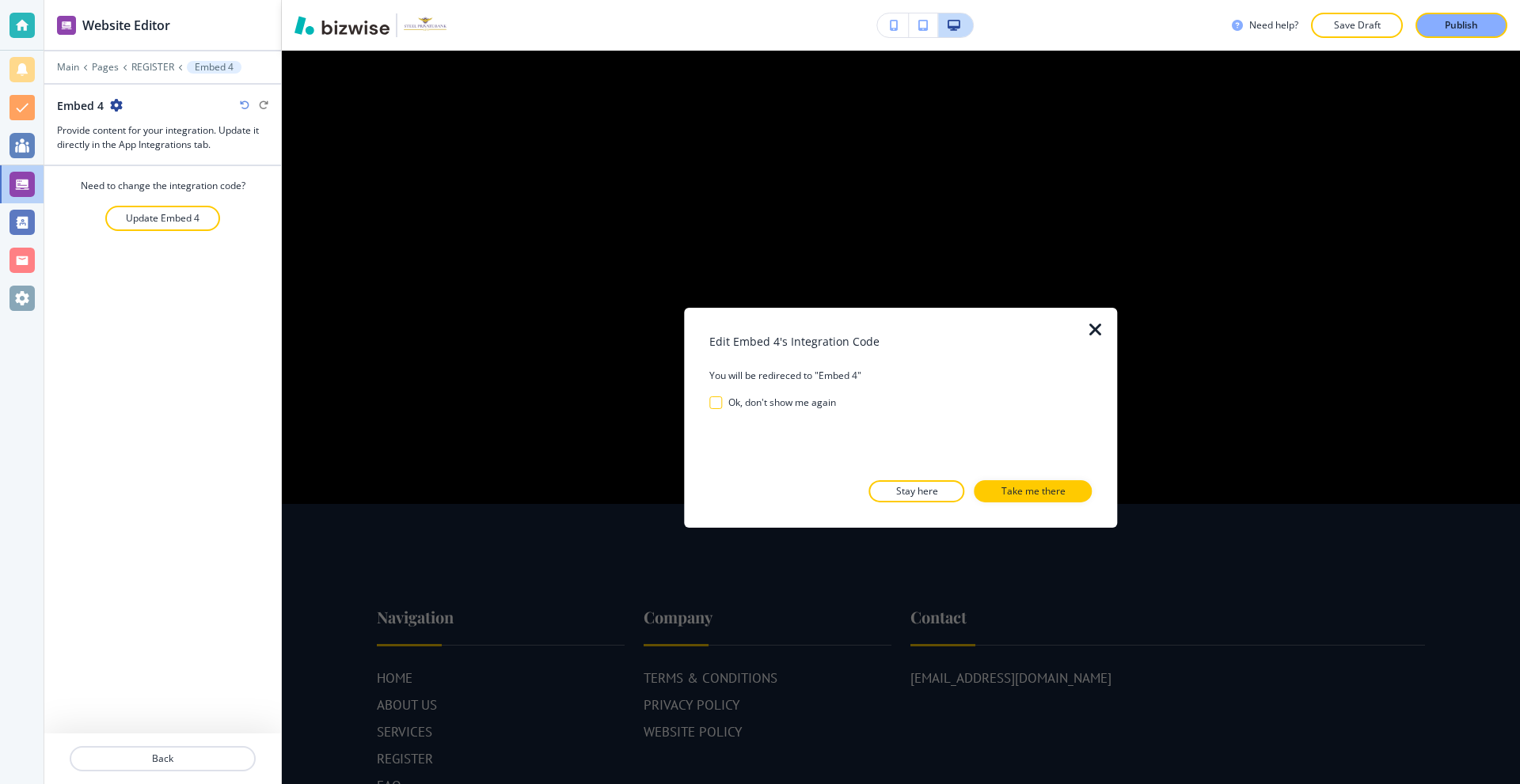
click at [1010, 491] on p "Take me there" at bounding box center [1033, 491] width 64 height 14
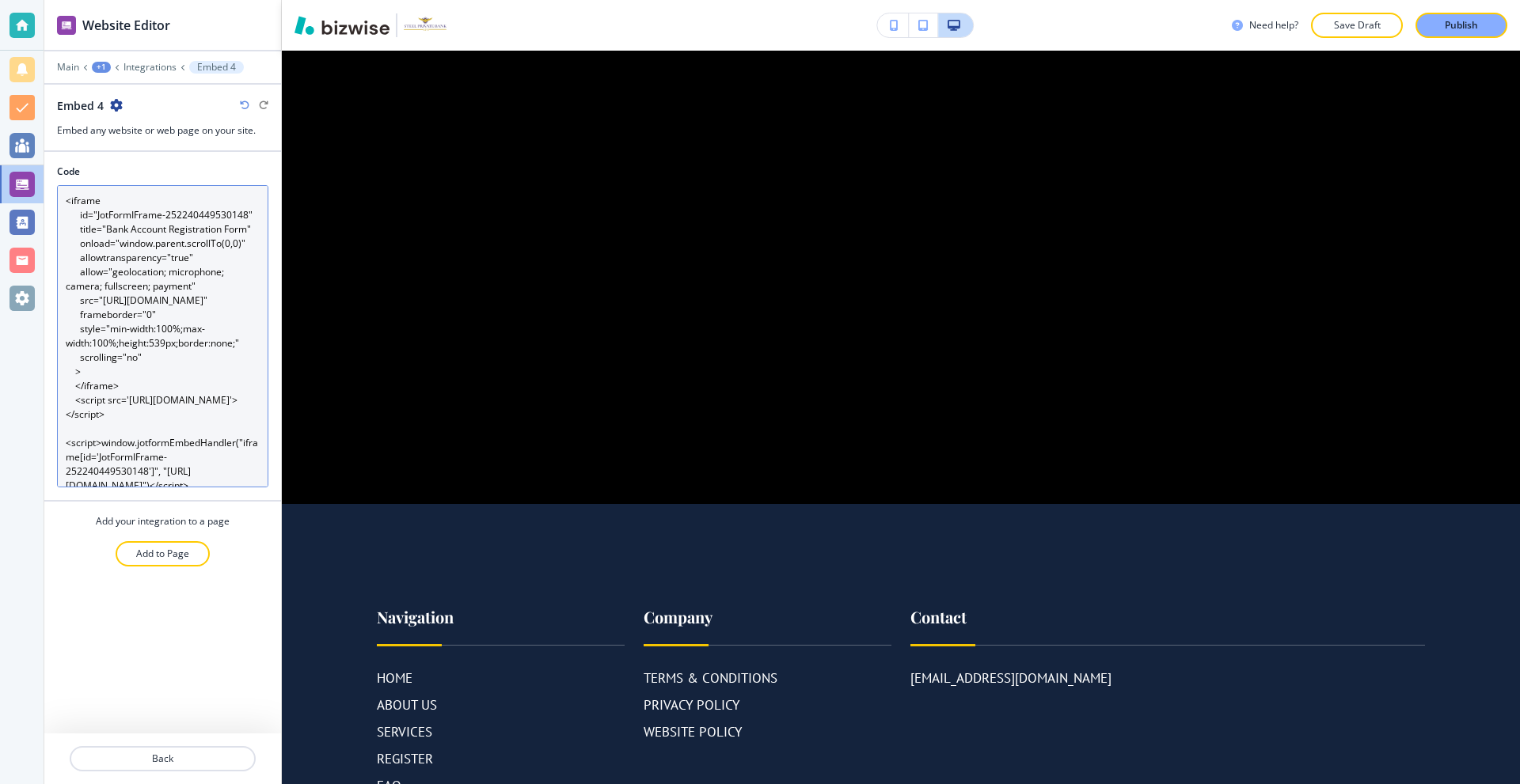
click at [141, 297] on textarea "<iframe id="JotFormIFrame-252240449530148" title="Bank Account Registration For…" at bounding box center [162, 337] width 211 height 303
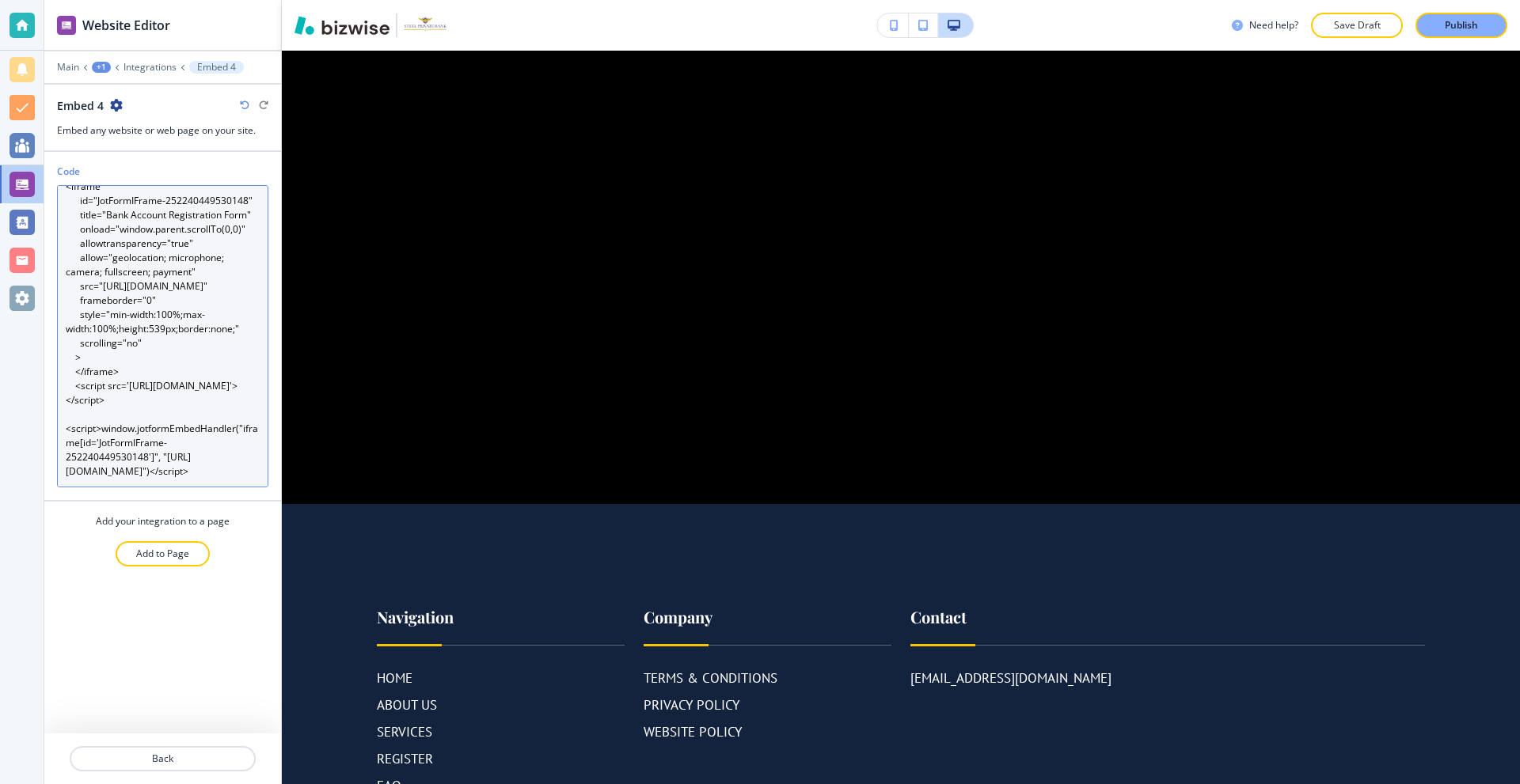
scroll to position [86, 0]
click at [208, 344] on textarea "<iframe id="JotFormIFrame-252240449530148" title="Bank Account Registration For…" at bounding box center [162, 337] width 211 height 303
paste textarea
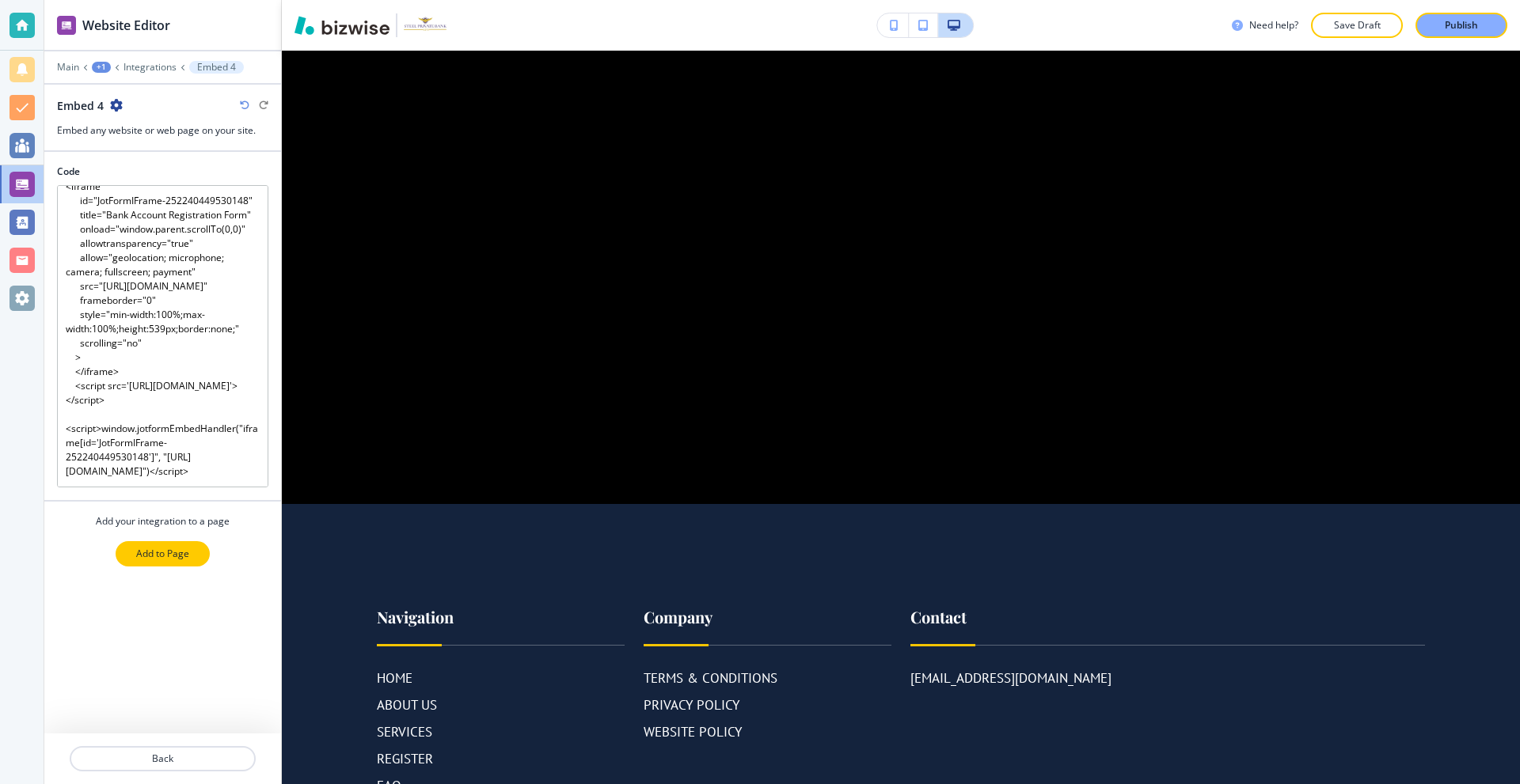
click at [184, 552] on p "Add to Page" at bounding box center [162, 554] width 53 height 14
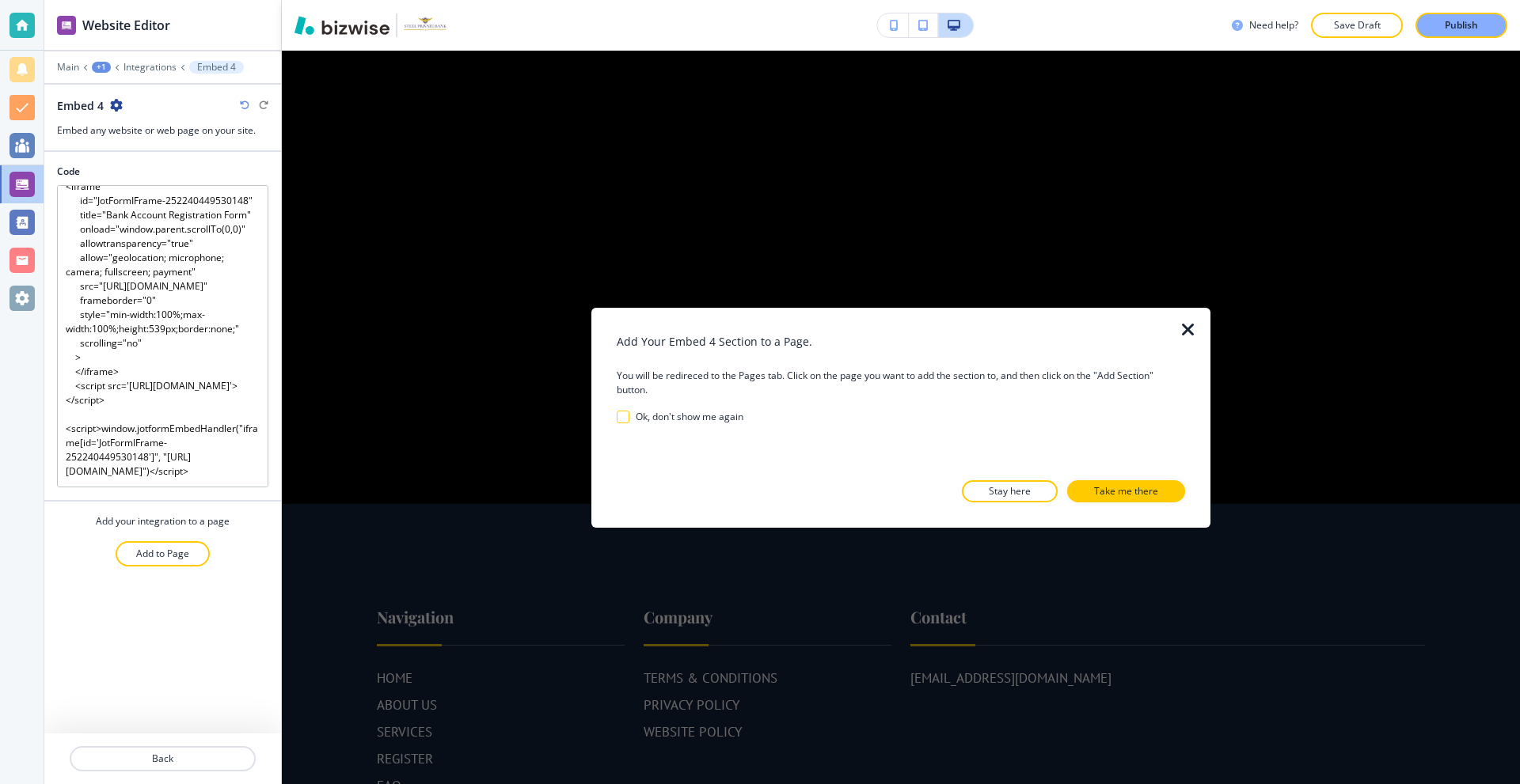
click at [1193, 326] on icon "button" at bounding box center [1188, 329] width 19 height 19
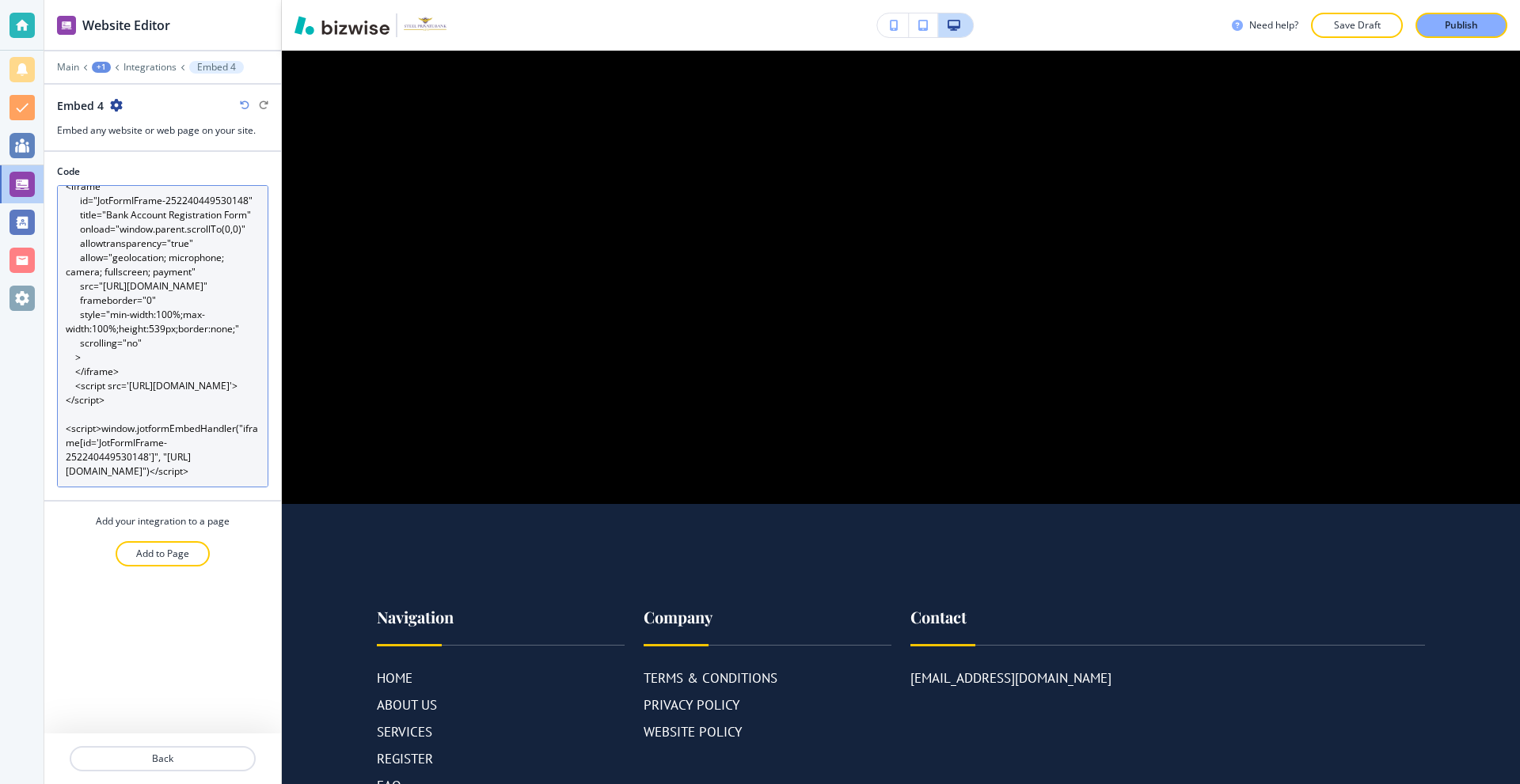
scroll to position [86, 0]
click at [169, 322] on textarea "<iframe id="JotFormIFrame-252240449530148" title="Bank Account Registration For…" at bounding box center [162, 337] width 211 height 303
paste textarea "id="JotFormIFrame-252240449530148" title="Bank Account Registration Form" src="…"
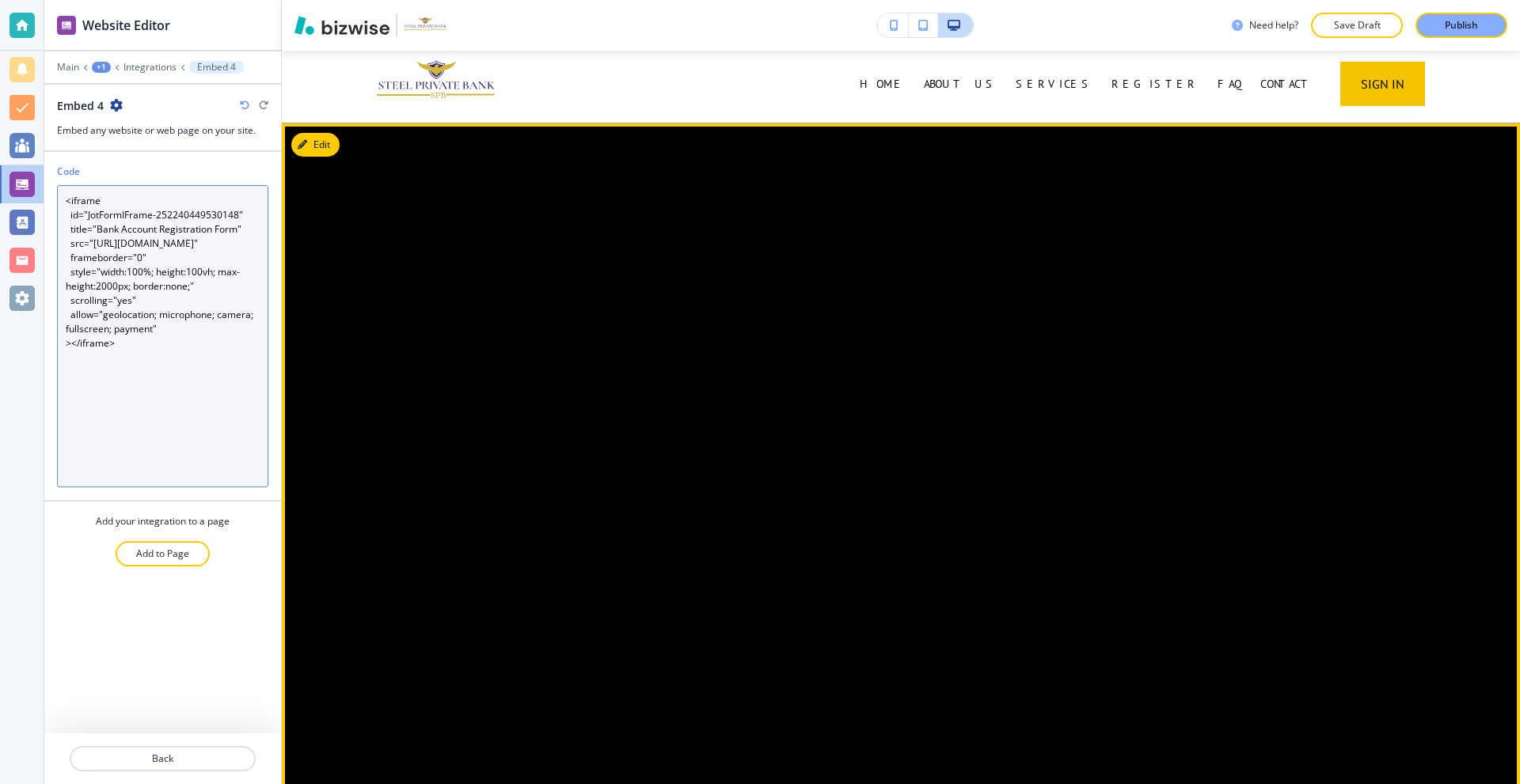
scroll to position [0, 0]
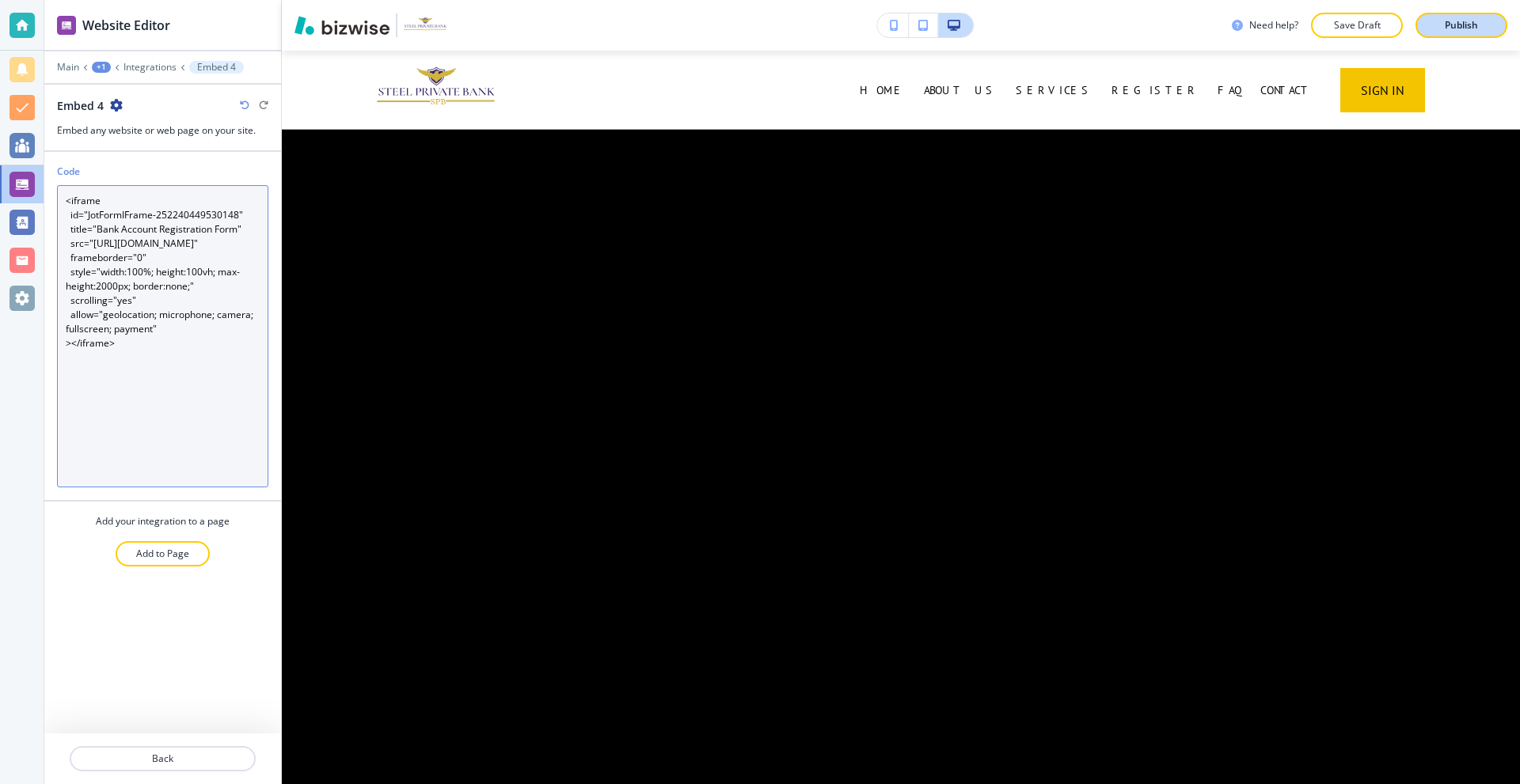
type textarea "<iframe id="JotFormIFrame-252240449530148" title="Bank Account Registration For…"
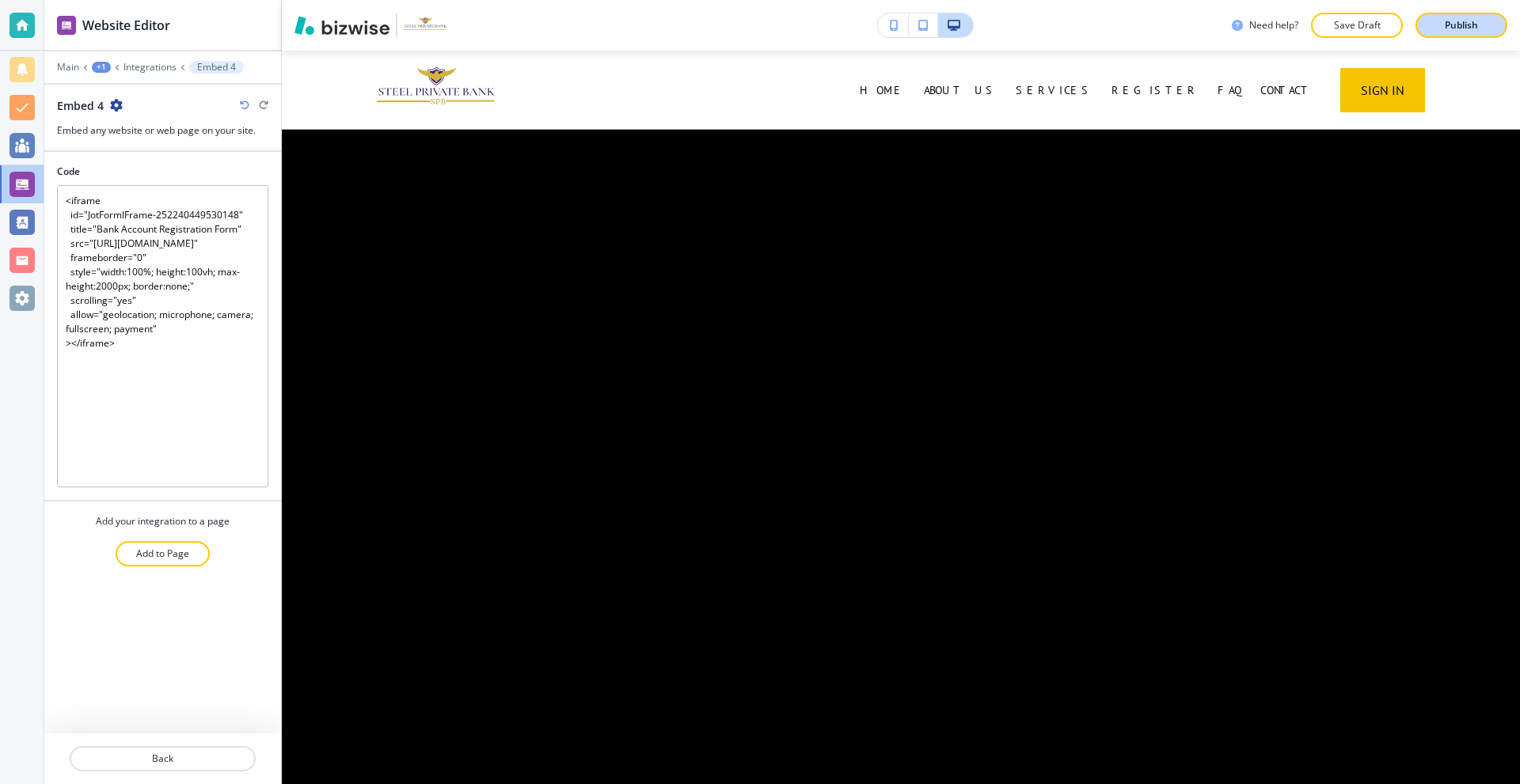
click at [1453, 16] on button "Publish" at bounding box center [1461, 26] width 92 height 26
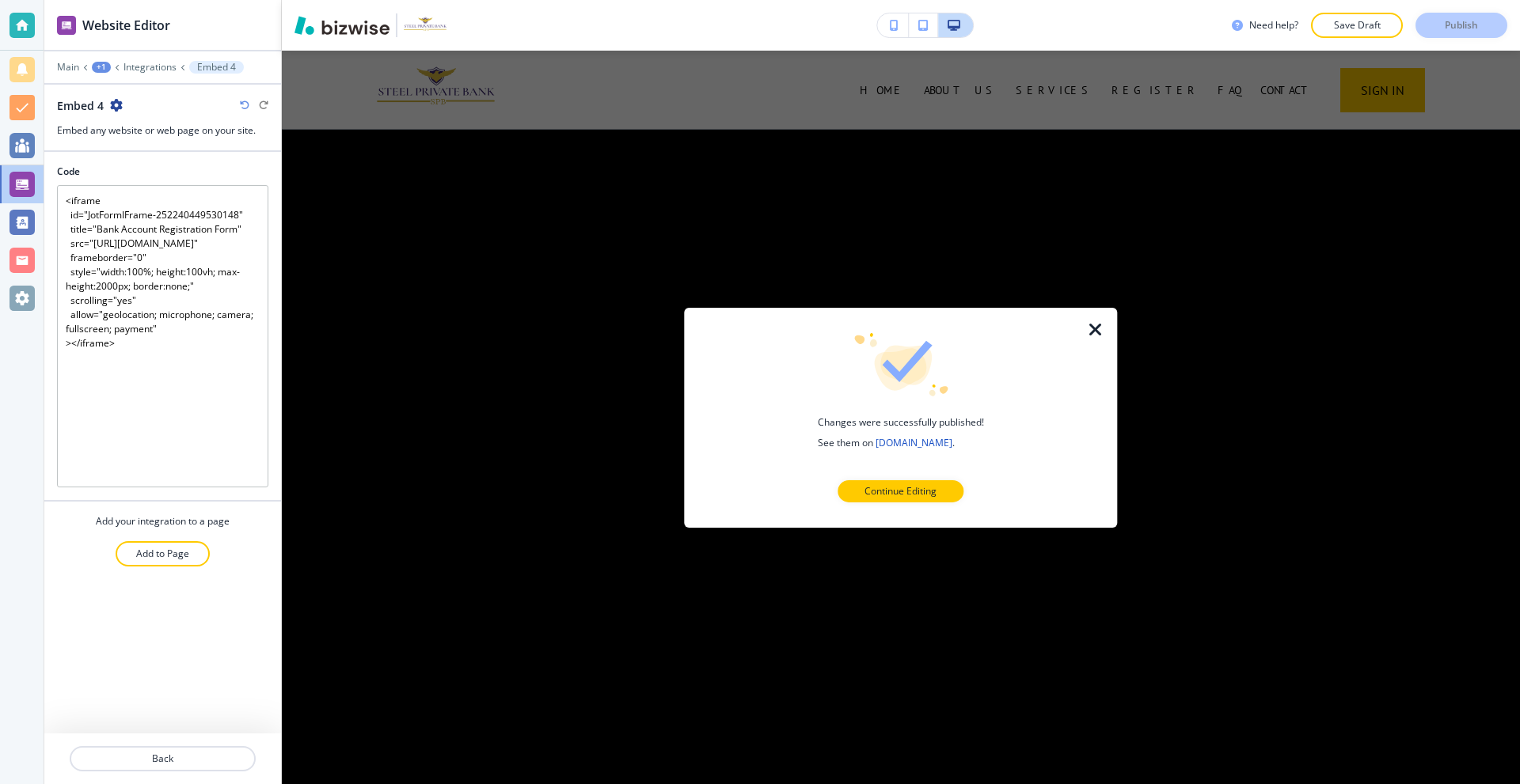
click at [1101, 327] on icon "button" at bounding box center [1096, 329] width 19 height 19
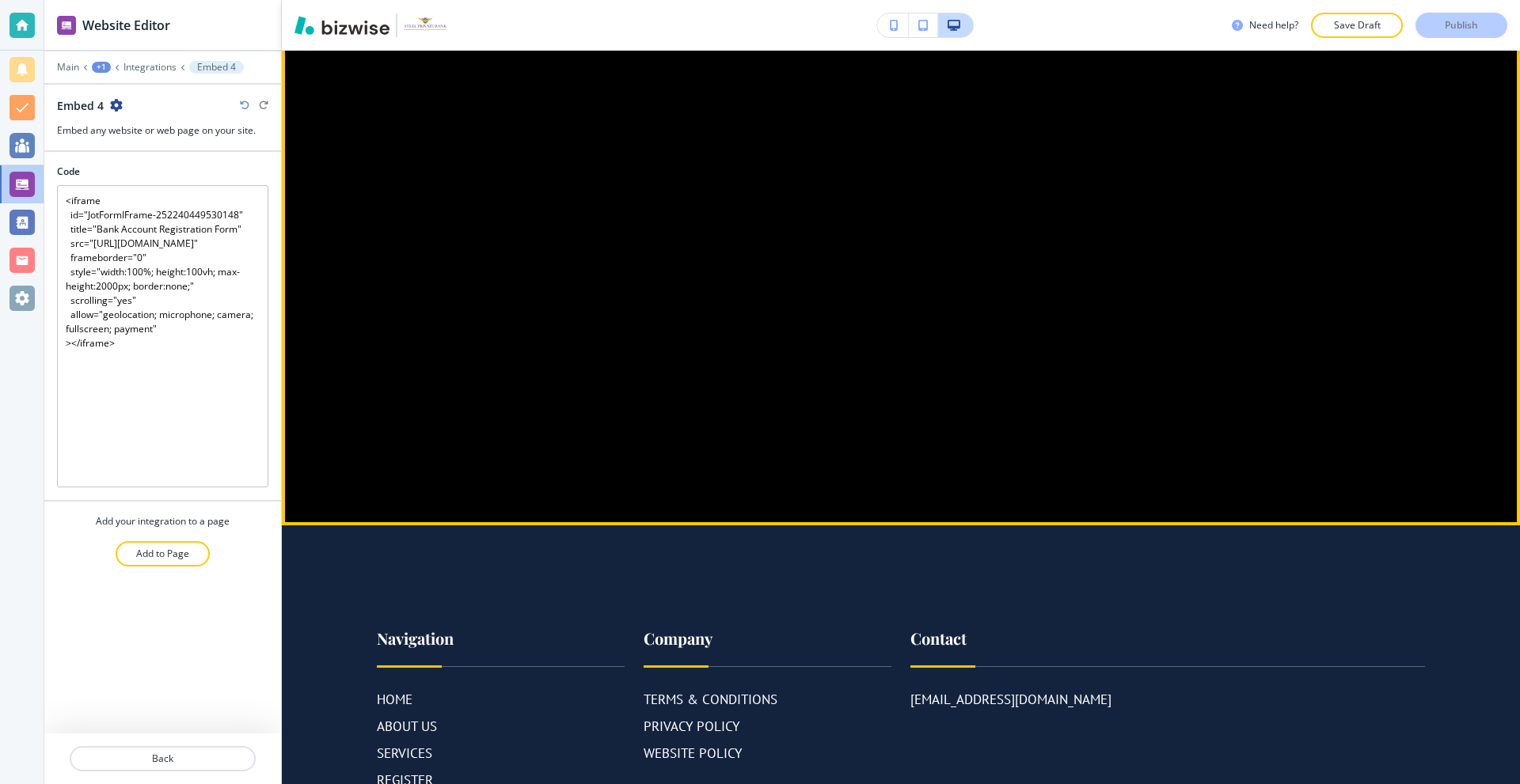
scroll to position [395, 0]
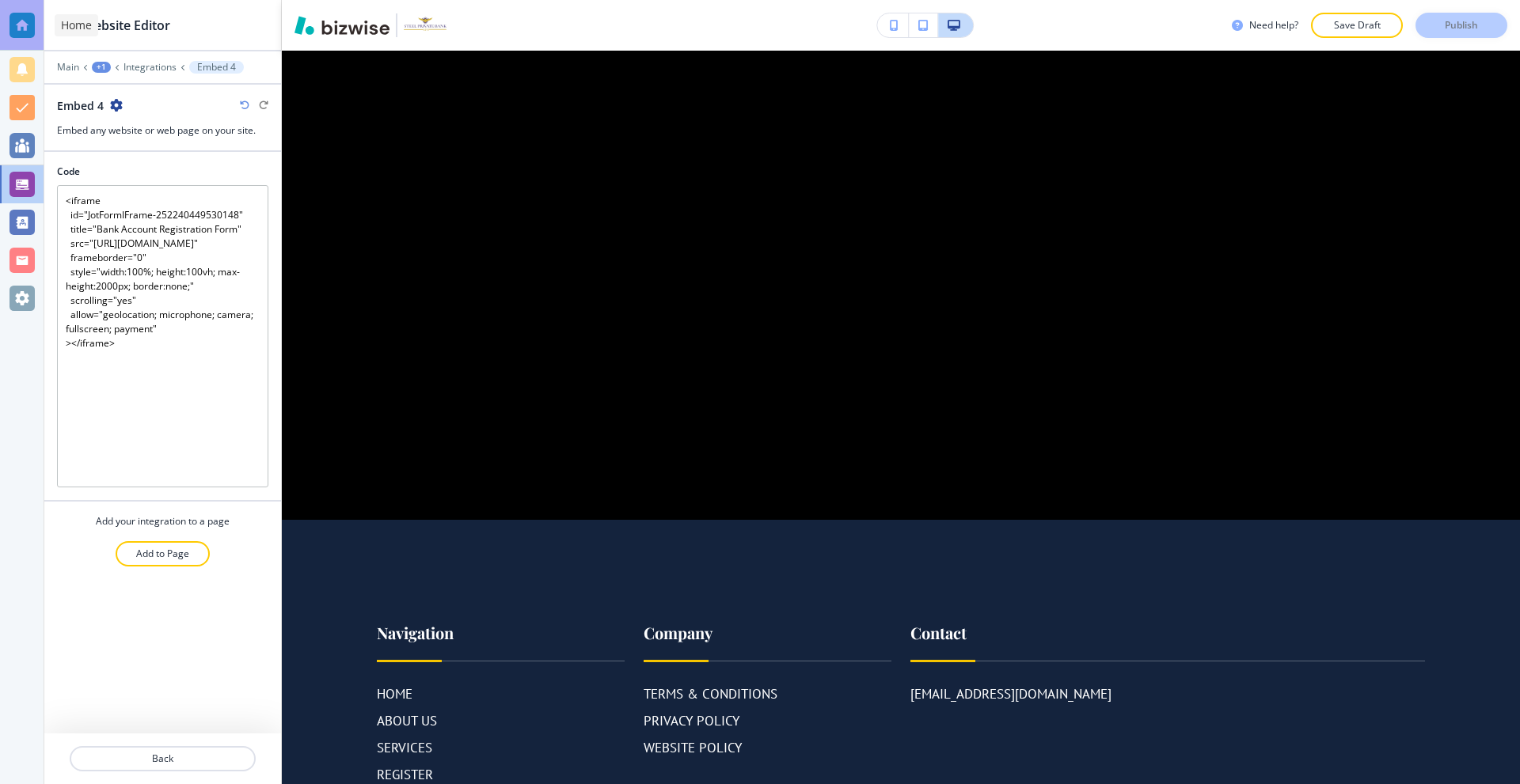
click at [26, 23] on div at bounding box center [22, 26] width 26 height 26
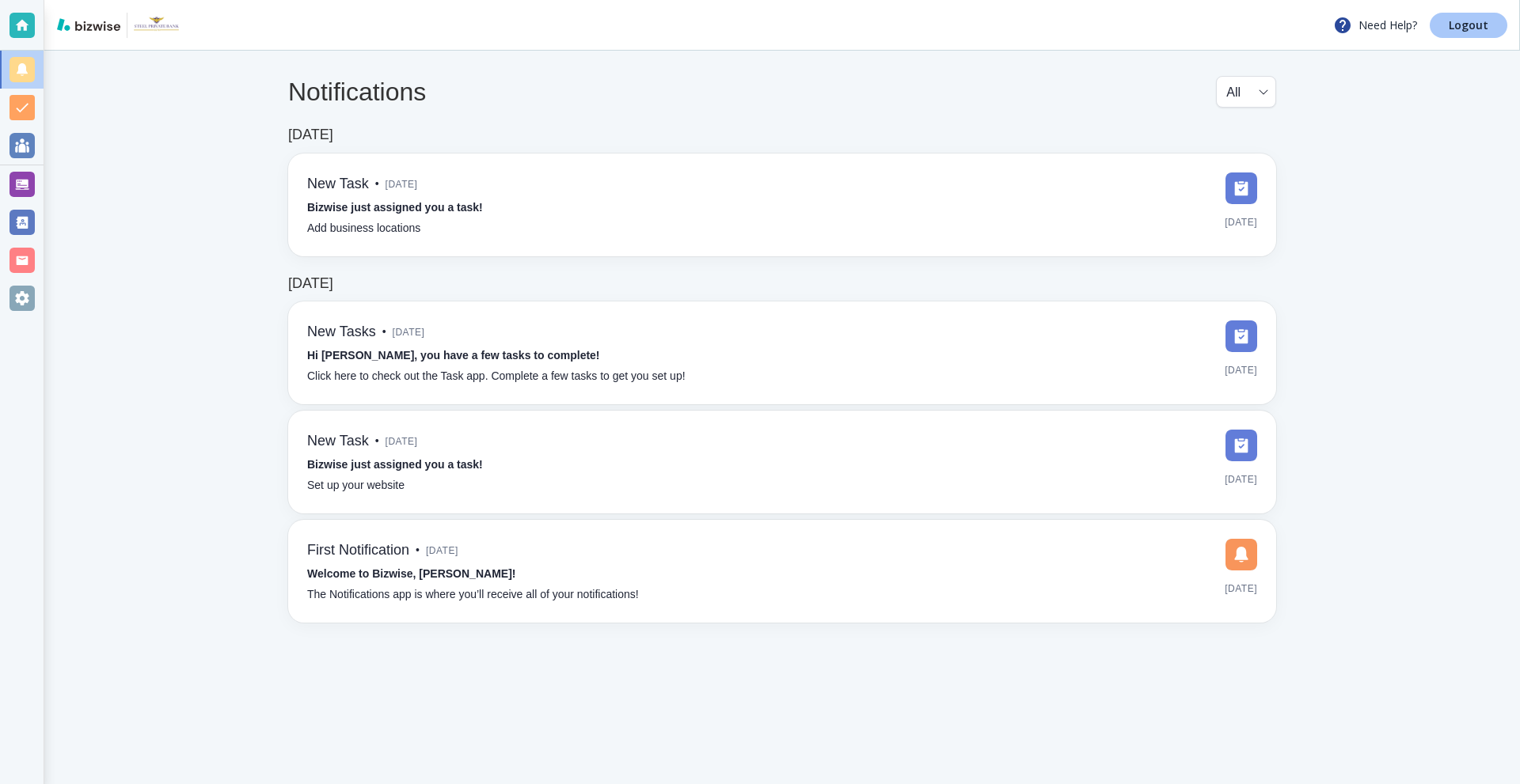
click at [1473, 20] on p "Logout" at bounding box center [1468, 25] width 40 height 11
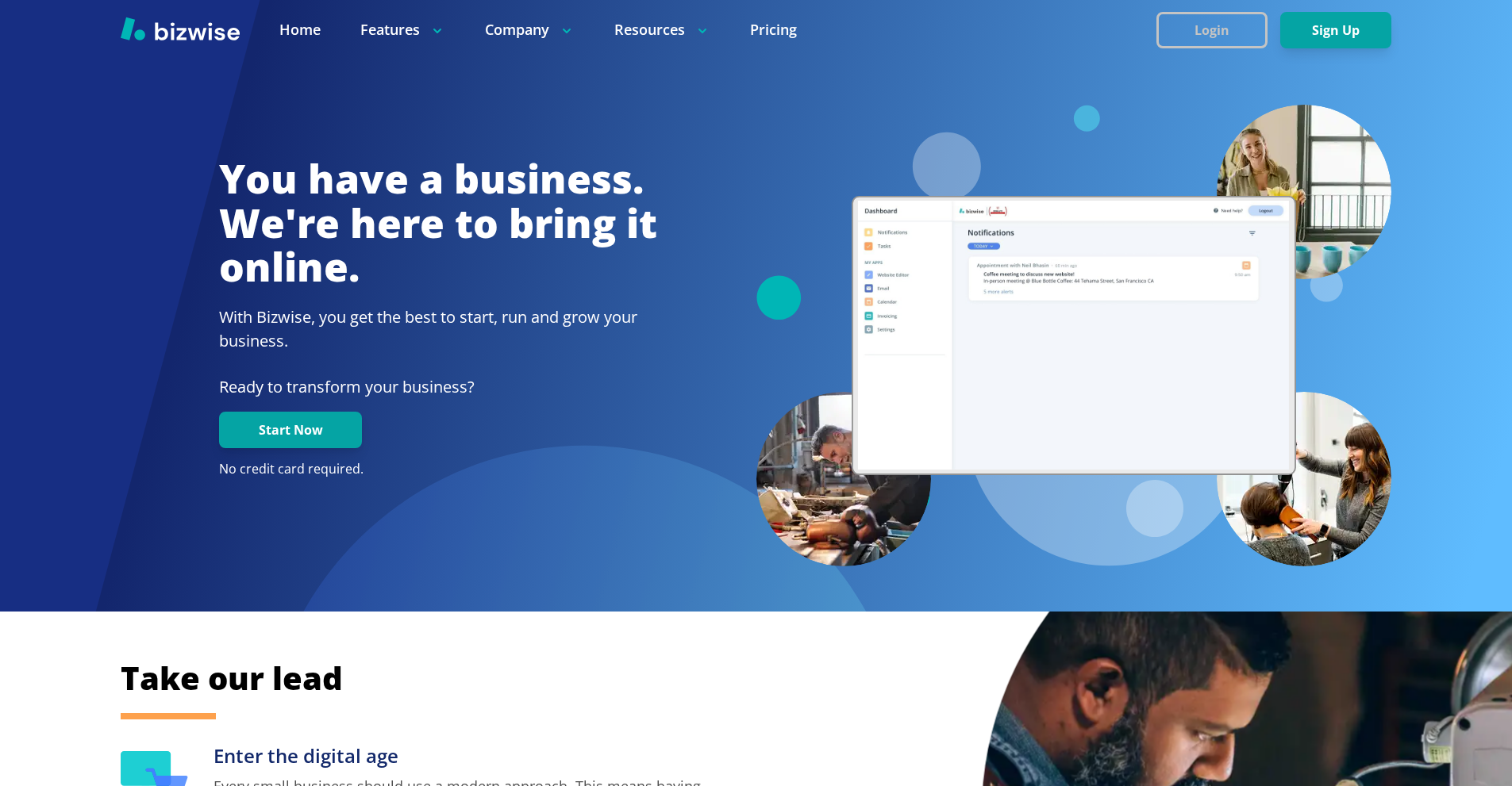
click at [1196, 38] on button "Login" at bounding box center [1212, 30] width 111 height 37
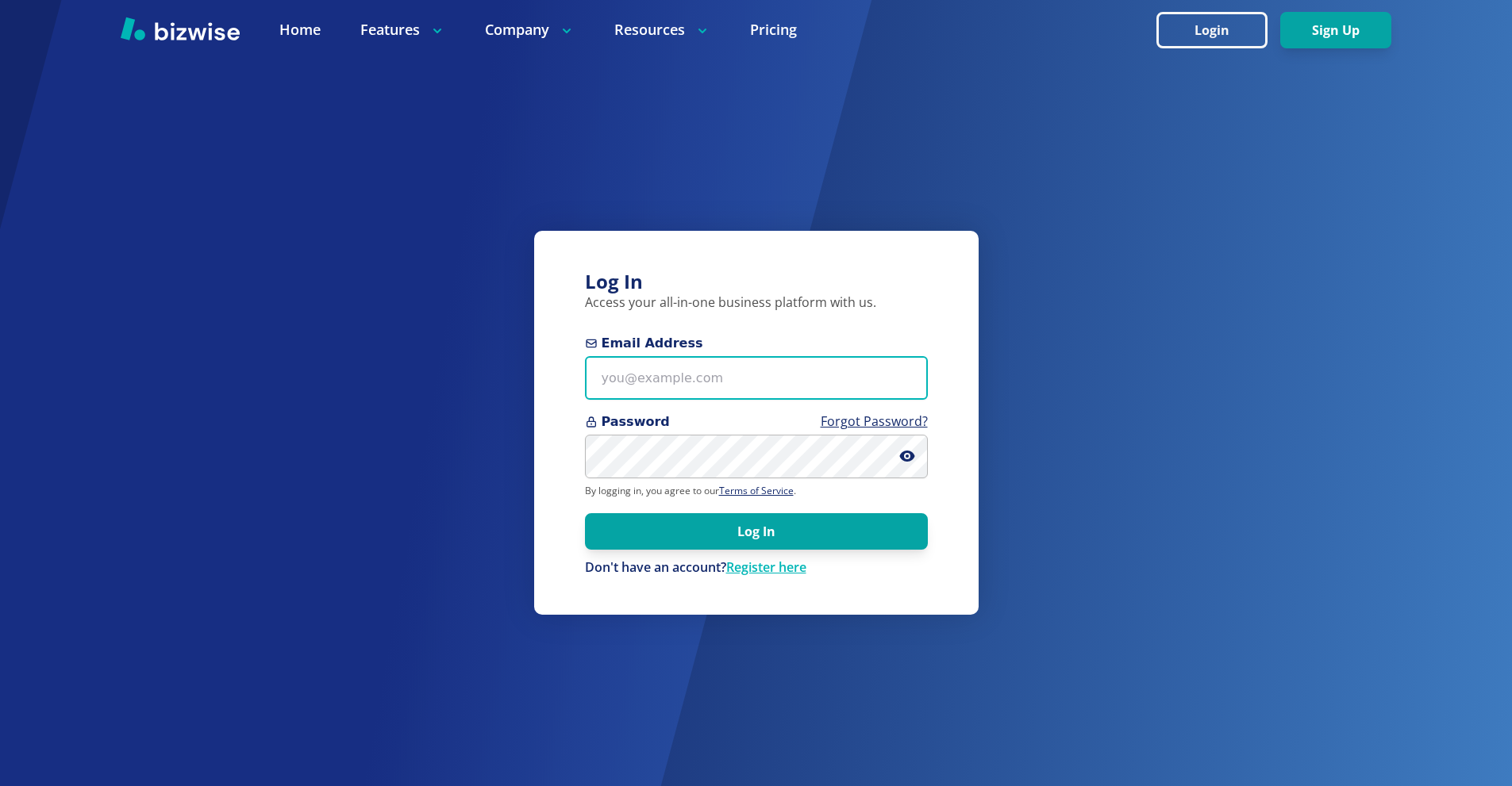
click at [715, 395] on input "Email Address" at bounding box center [756, 378] width 343 height 43
paste input "[URL][DOMAIN_NAME]"
type input "[URL][DOMAIN_NAME]"
click at [841, 379] on input "Email Address" at bounding box center [756, 378] width 343 height 43
paste input "[EMAIL_ADDRESS][DOMAIN_NAME]"
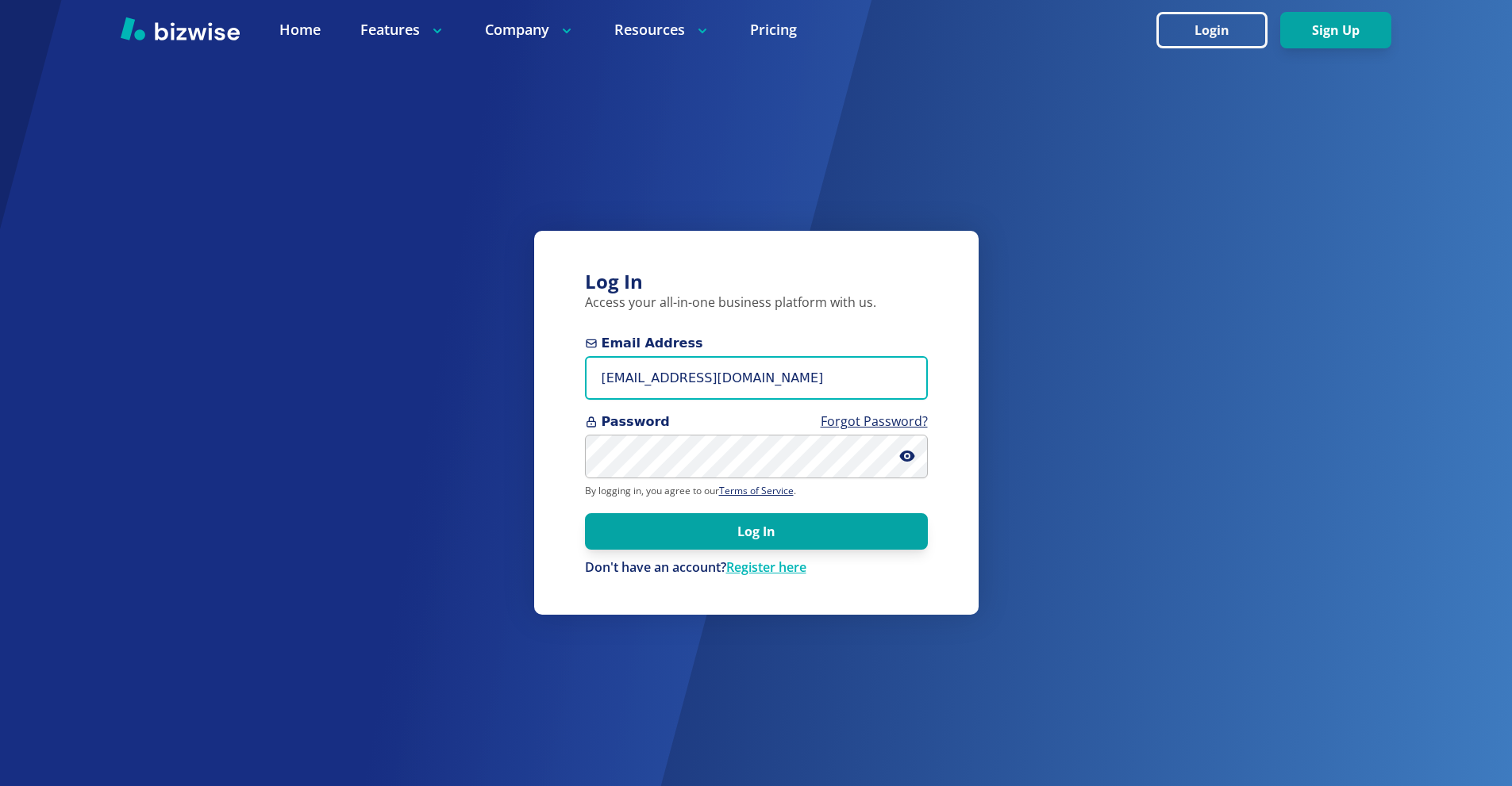
type input "[EMAIL_ADDRESS][DOMAIN_NAME]"
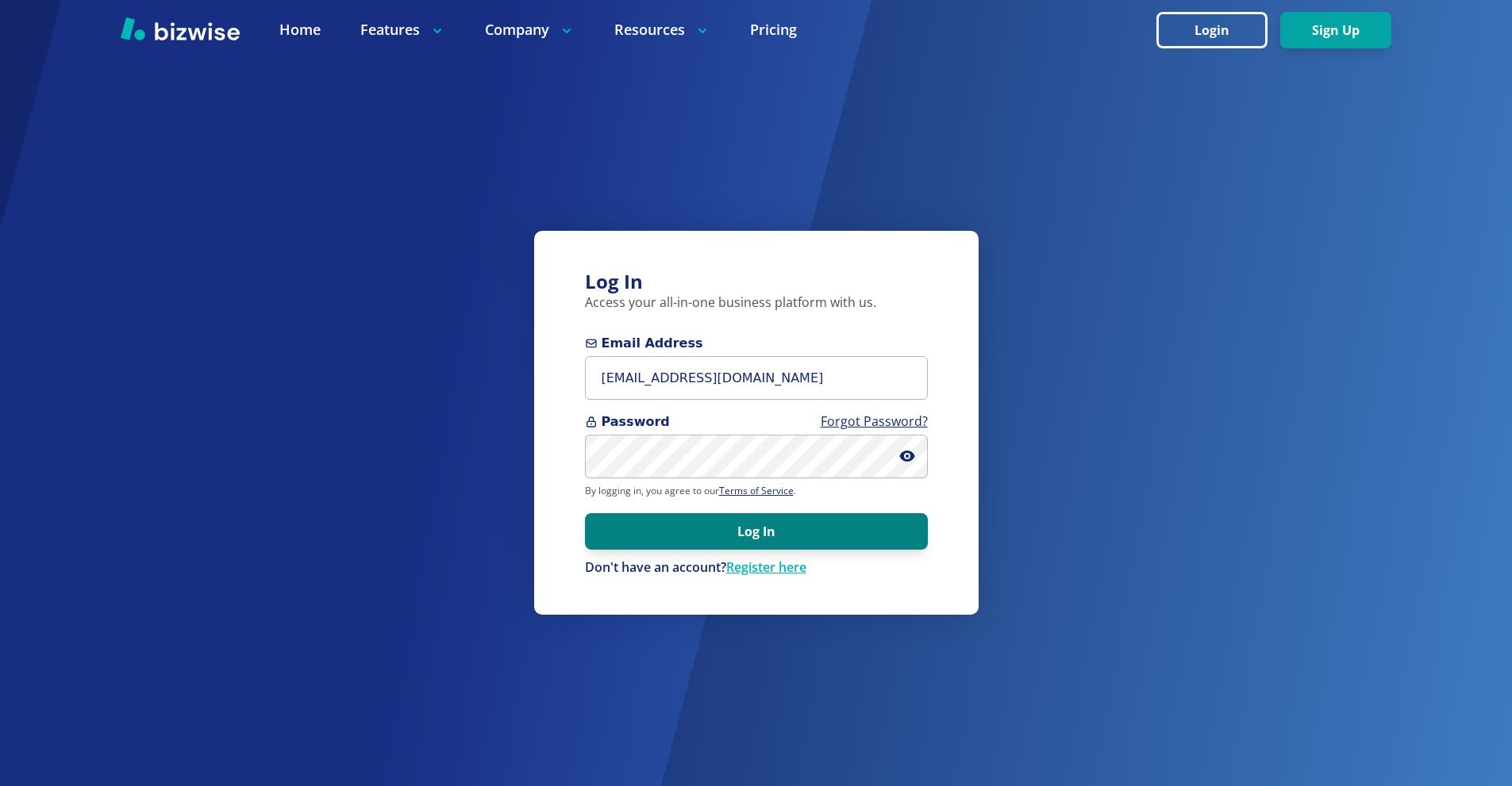
click at [866, 534] on button "Log In" at bounding box center [756, 531] width 343 height 37
